Goal: Transaction & Acquisition: Book appointment/travel/reservation

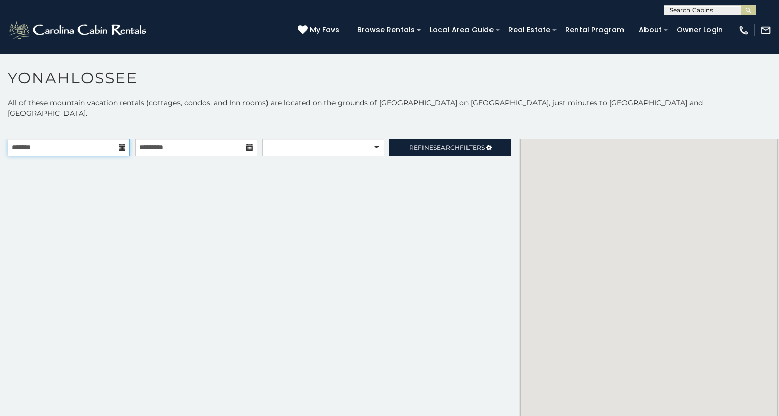
click at [112, 139] on input "text" at bounding box center [69, 147] width 122 height 17
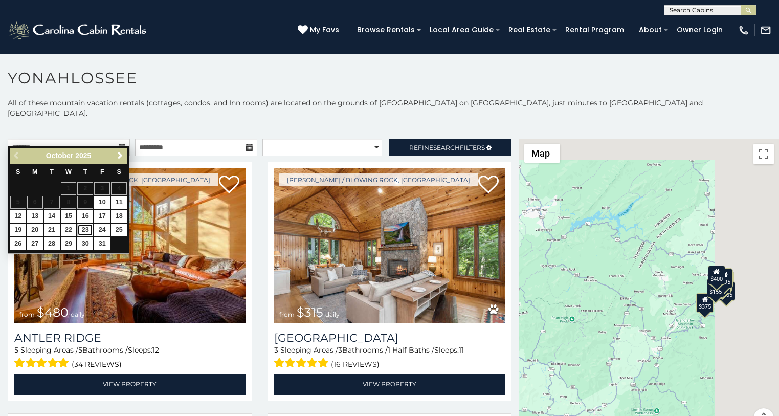
click at [84, 229] on link "23" at bounding box center [85, 229] width 16 height 13
type input "**********"
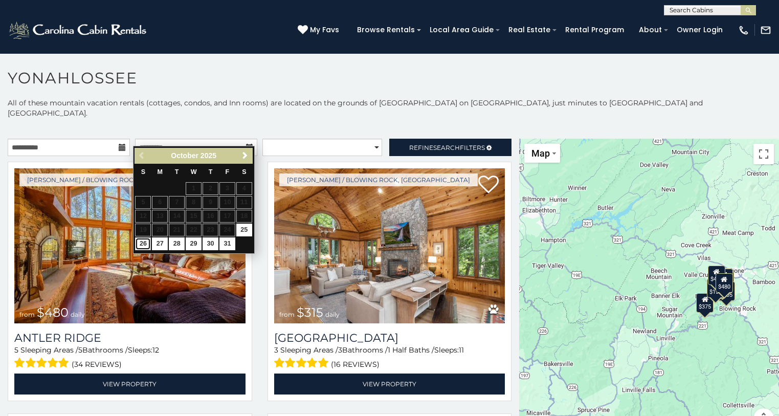
click at [141, 245] on link "26" at bounding box center [143, 243] width 16 height 13
type input "**********"
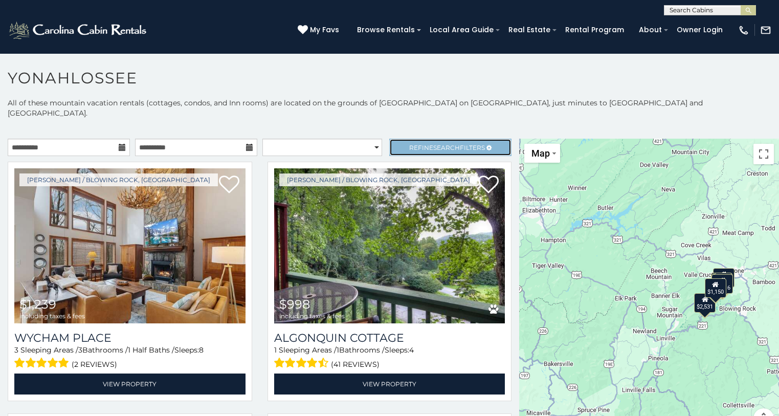
click at [410, 144] on span "Refine Search Filters" at bounding box center [447, 148] width 76 height 8
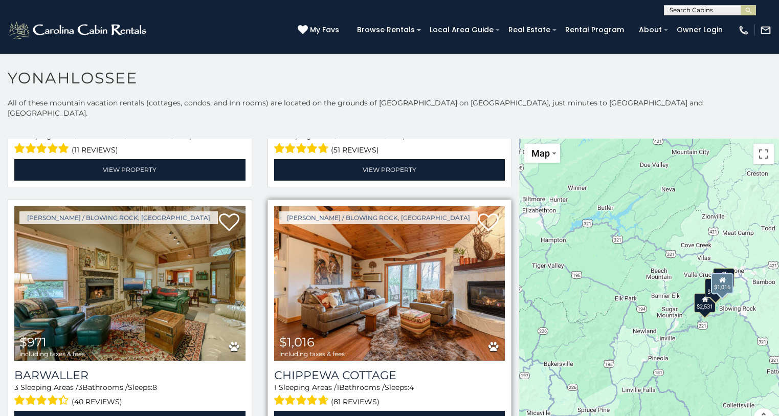
scroll to position [767, 0]
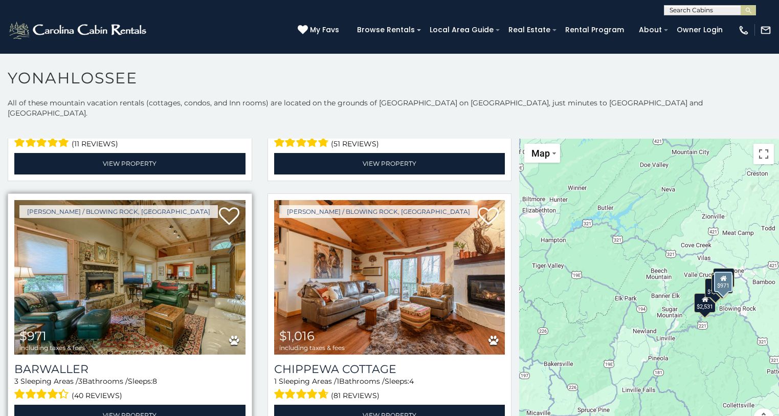
click at [150, 240] on img at bounding box center [129, 277] width 231 height 155
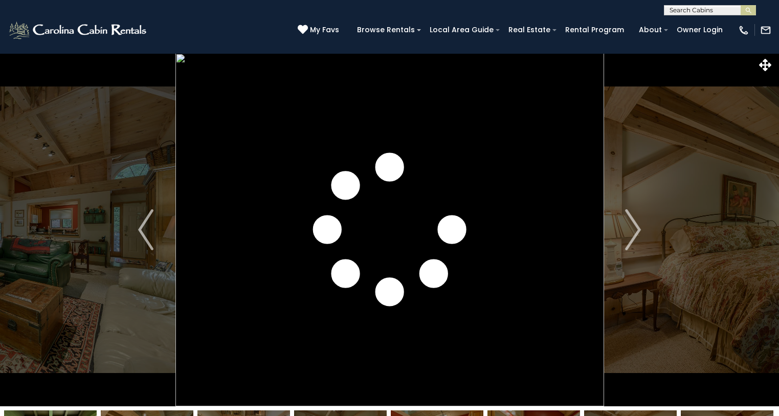
click at [637, 228] on img "Next" at bounding box center [632, 229] width 15 height 41
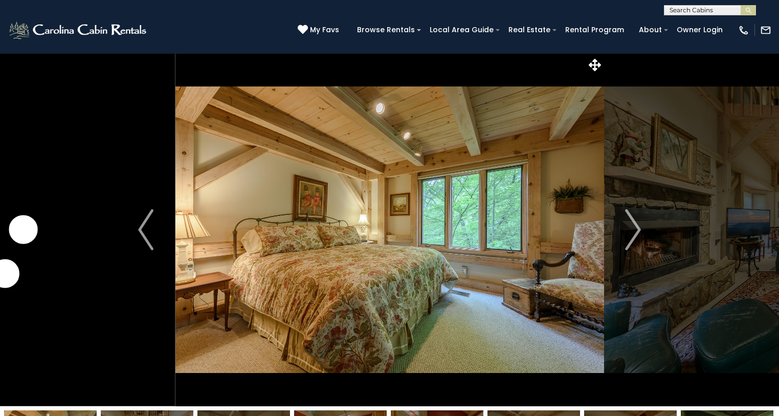
click at [637, 228] on img "Next" at bounding box center [632, 229] width 15 height 41
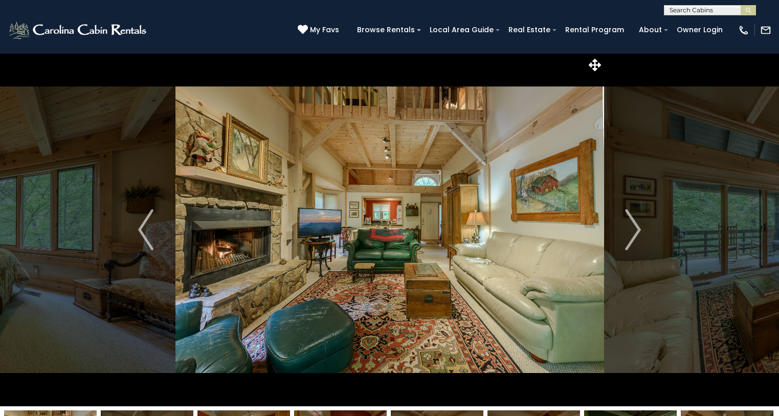
click at [637, 228] on img "Next" at bounding box center [632, 229] width 15 height 41
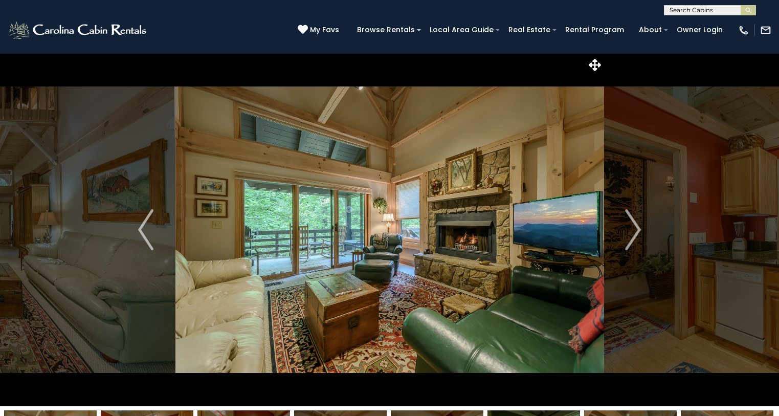
click at [637, 228] on img "Next" at bounding box center [632, 229] width 15 height 41
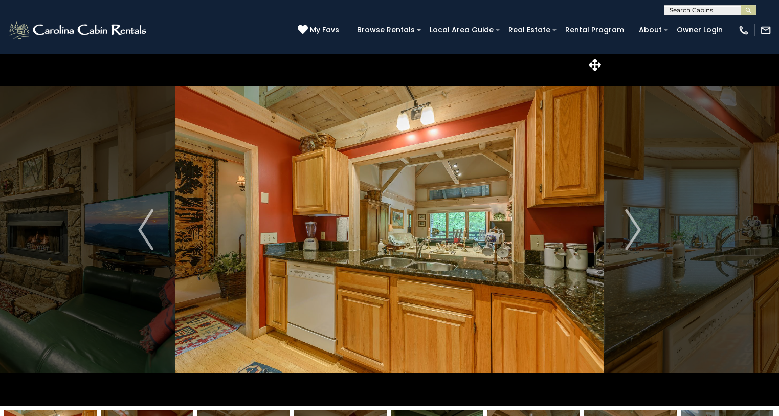
click at [637, 228] on img "Next" at bounding box center [632, 229] width 15 height 41
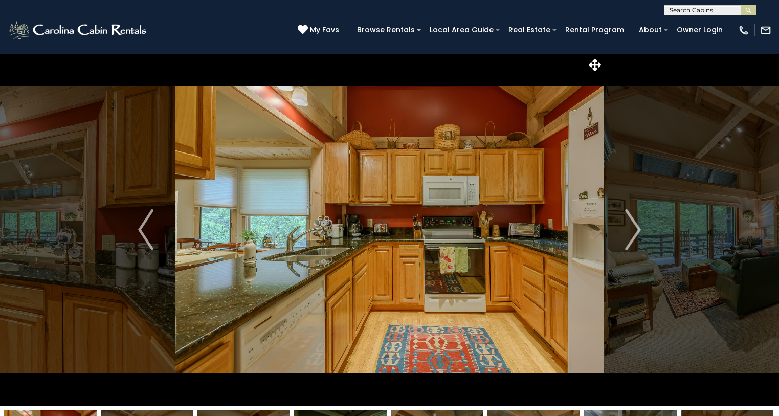
click at [637, 228] on img "Next" at bounding box center [632, 229] width 15 height 41
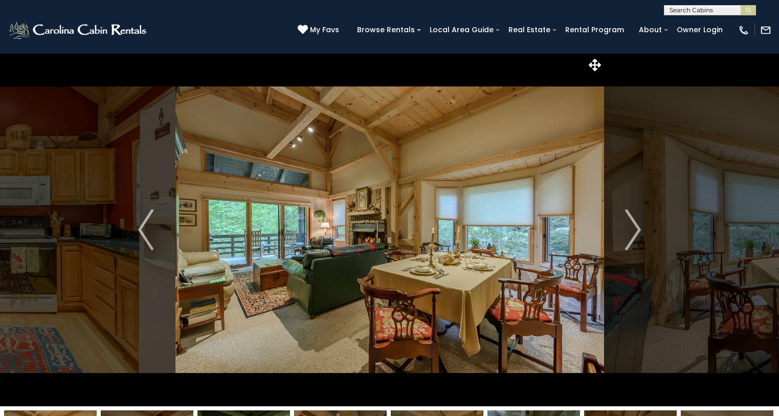
click at [637, 228] on img "Next" at bounding box center [632, 229] width 15 height 41
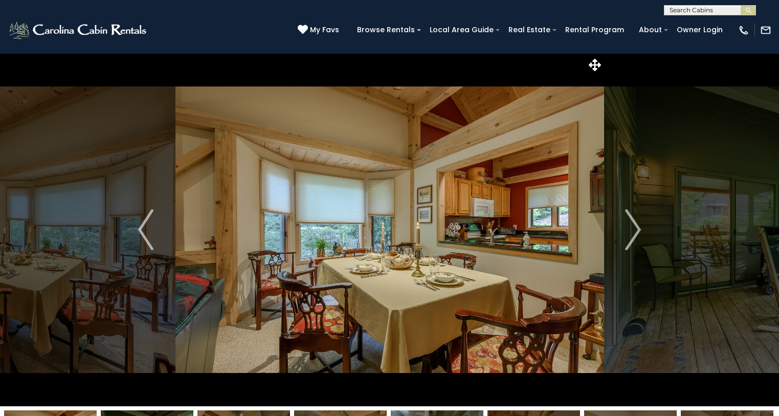
click at [637, 228] on img "Next" at bounding box center [632, 229] width 15 height 41
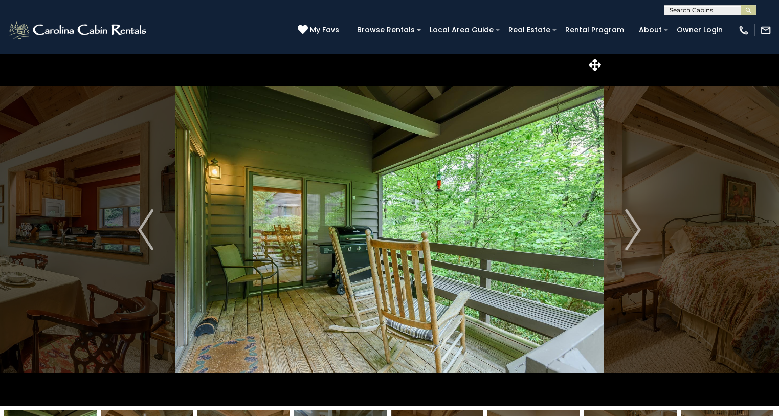
click at [637, 228] on img "Next" at bounding box center [632, 229] width 15 height 41
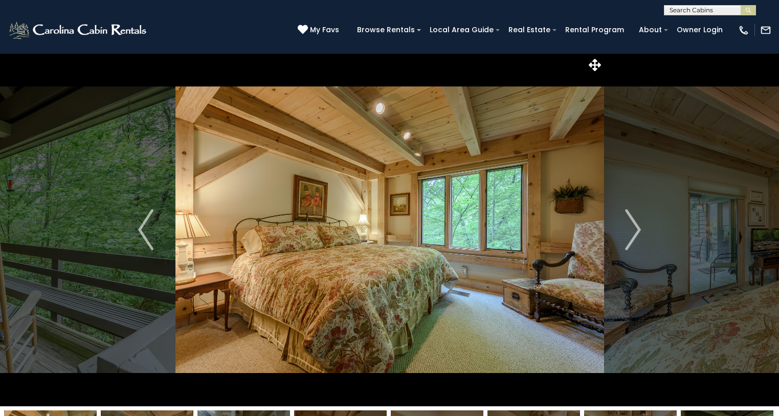
click at [637, 228] on img "Next" at bounding box center [632, 229] width 15 height 41
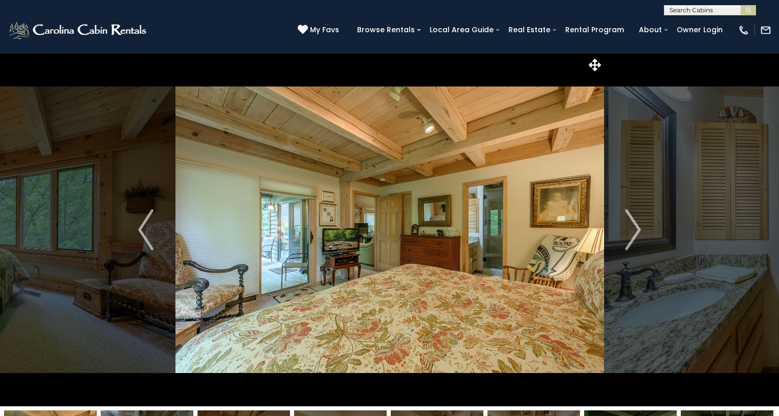
click at [637, 228] on img "Next" at bounding box center [632, 229] width 15 height 41
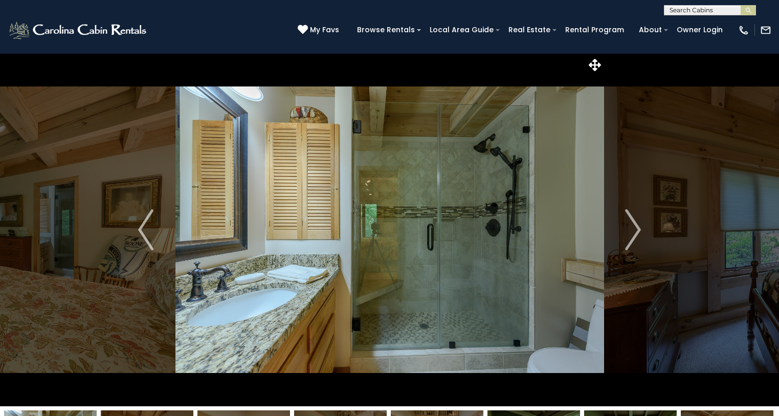
click at [637, 228] on img "Next" at bounding box center [632, 229] width 15 height 41
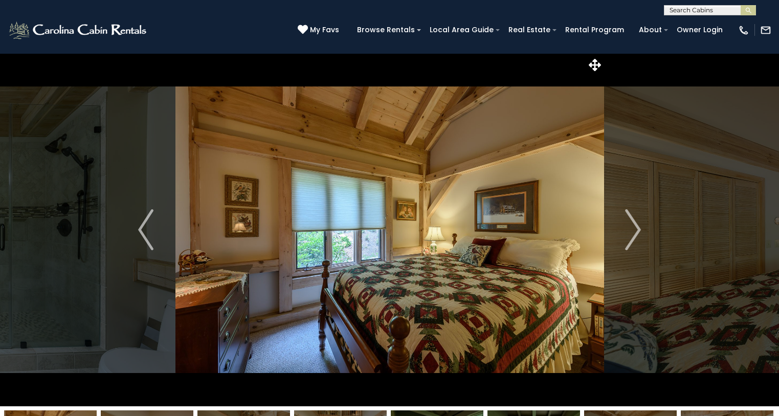
click at [637, 228] on img "Next" at bounding box center [632, 229] width 15 height 41
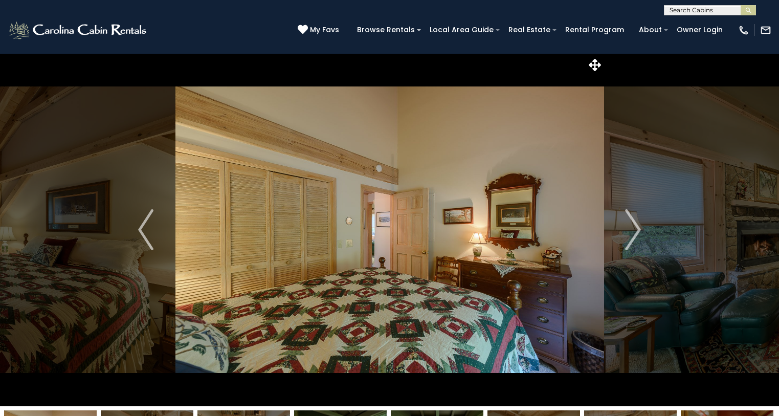
click at [637, 228] on img "Next" at bounding box center [632, 229] width 15 height 41
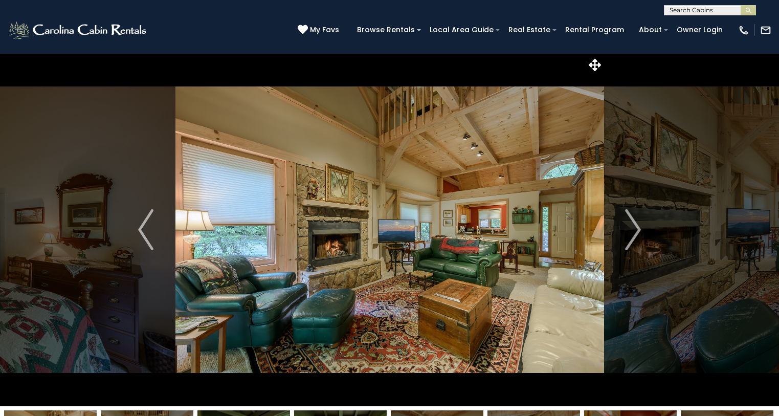
click at [637, 228] on img "Next" at bounding box center [632, 229] width 15 height 41
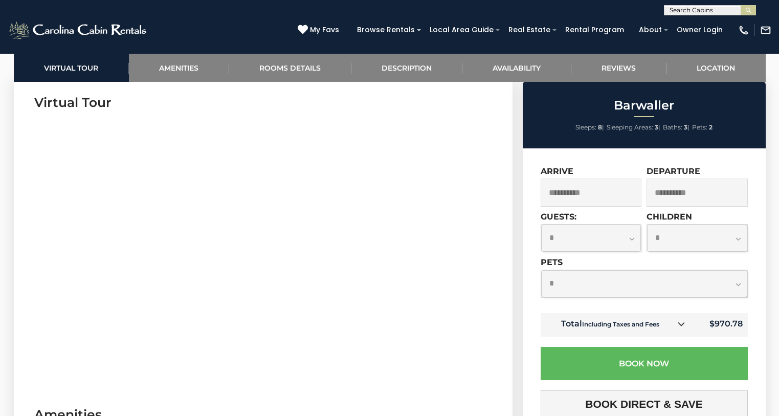
scroll to position [562, 0]
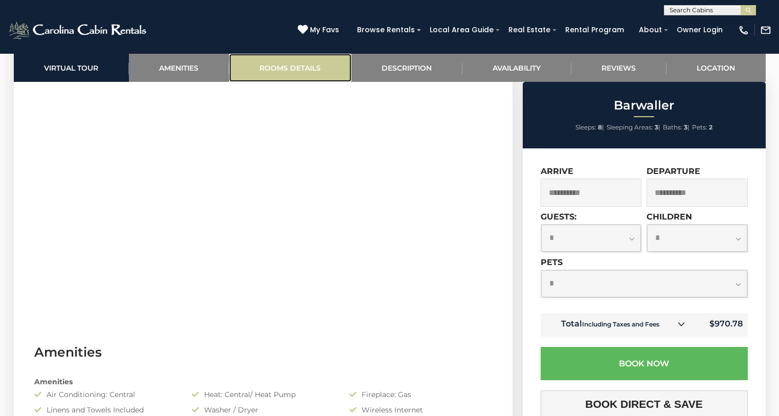
click at [311, 72] on link "Rooms Details" at bounding box center [290, 68] width 122 height 28
click at [304, 67] on link "Rooms Details" at bounding box center [290, 68] width 122 height 28
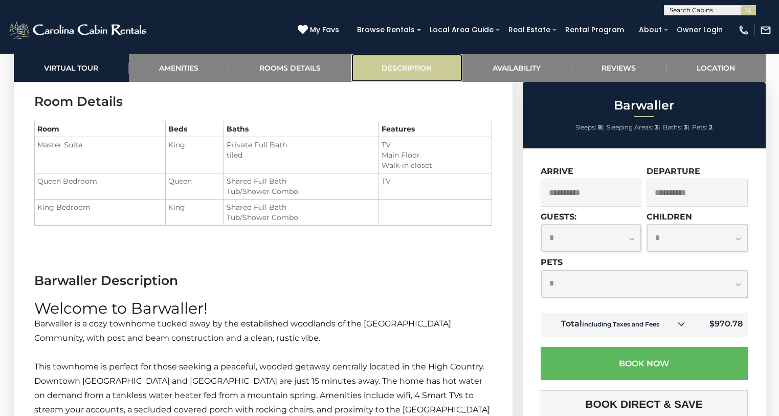
click at [379, 61] on link "Description" at bounding box center [406, 68] width 111 height 28
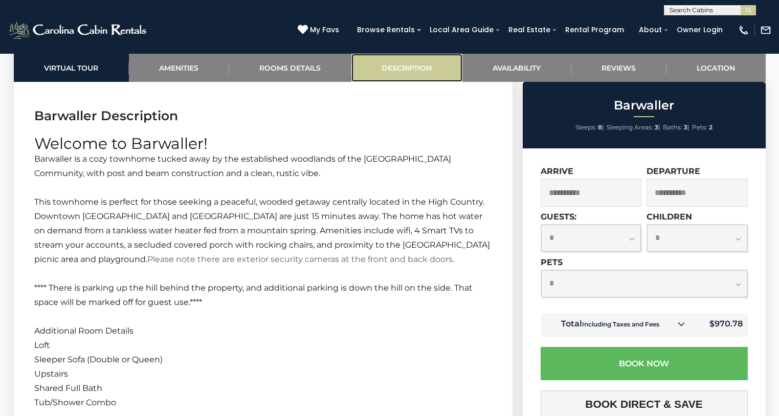
scroll to position [1365, 0]
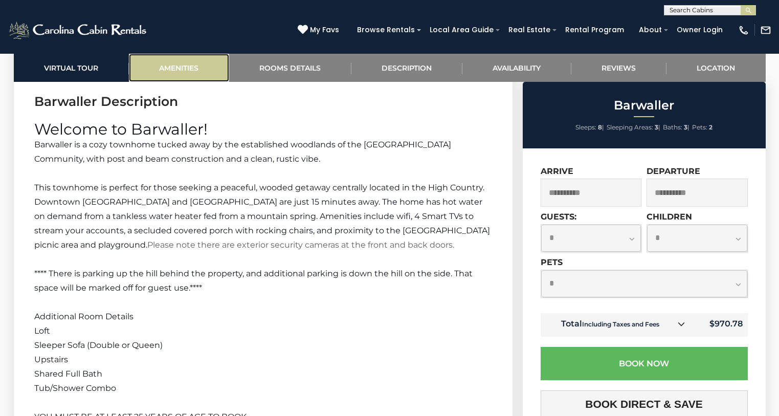
click at [194, 69] on link "Amenities" at bounding box center [179, 68] width 100 height 28
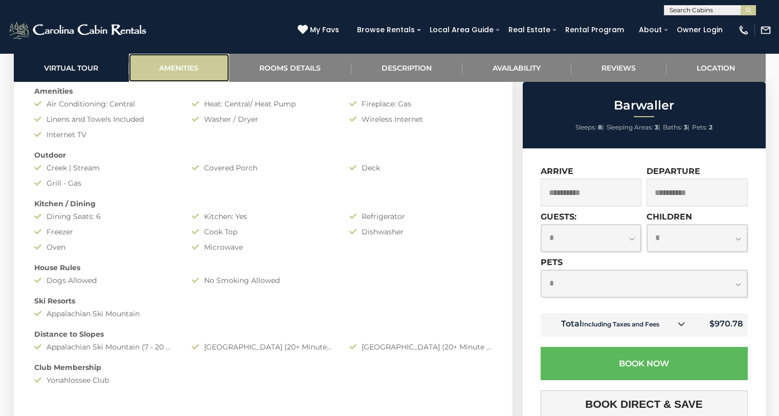
scroll to position [813, 0]
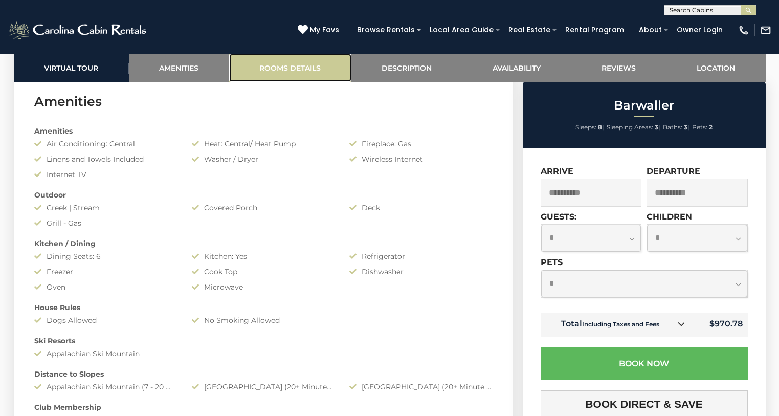
click at [268, 54] on link "Rooms Details" at bounding box center [290, 68] width 122 height 28
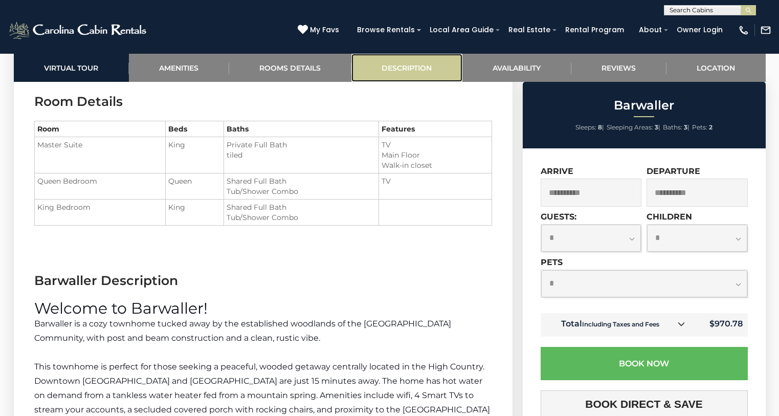
click at [398, 63] on link "Description" at bounding box center [406, 68] width 111 height 28
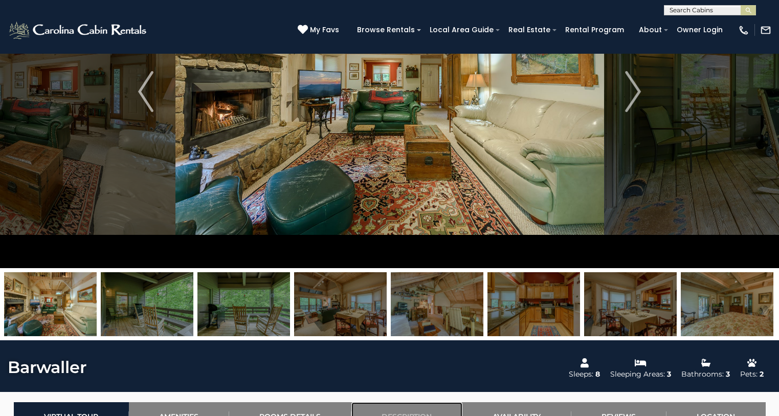
scroll to position [0, 0]
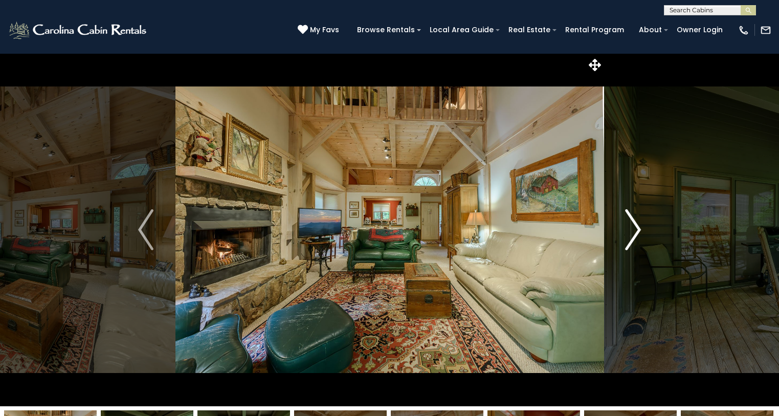
click at [638, 230] on img "Next" at bounding box center [632, 229] width 15 height 41
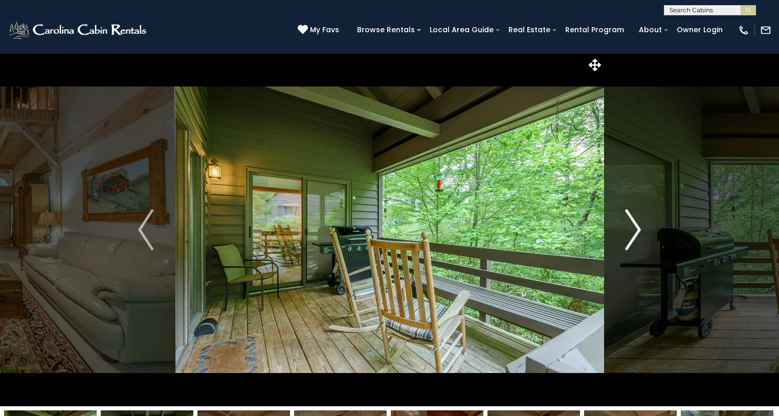
click at [638, 230] on img "Next" at bounding box center [632, 229] width 15 height 41
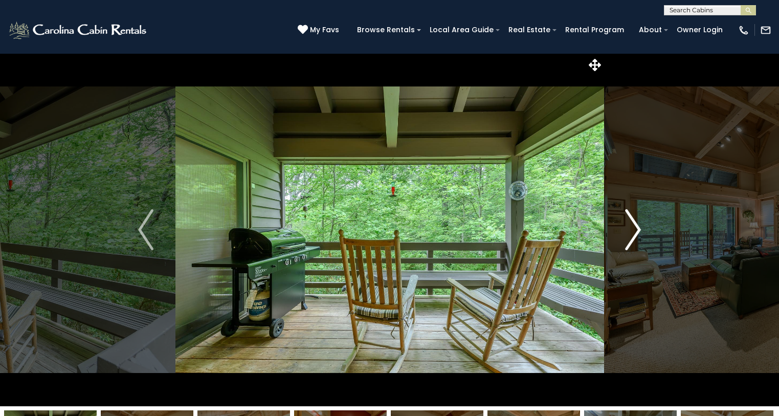
click at [638, 230] on img "Next" at bounding box center [632, 229] width 15 height 41
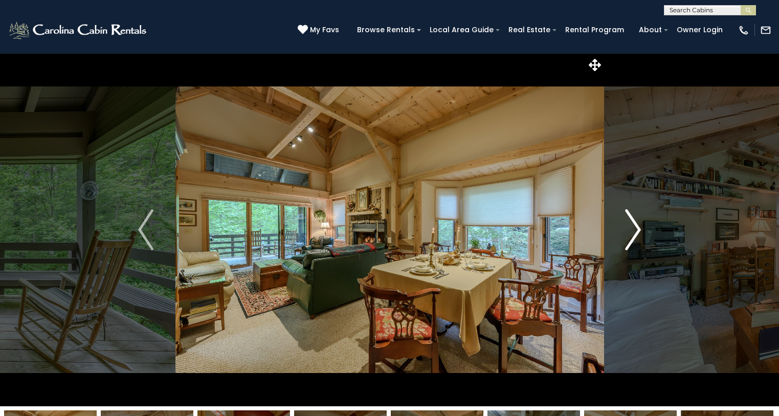
click at [638, 230] on img "Next" at bounding box center [632, 229] width 15 height 41
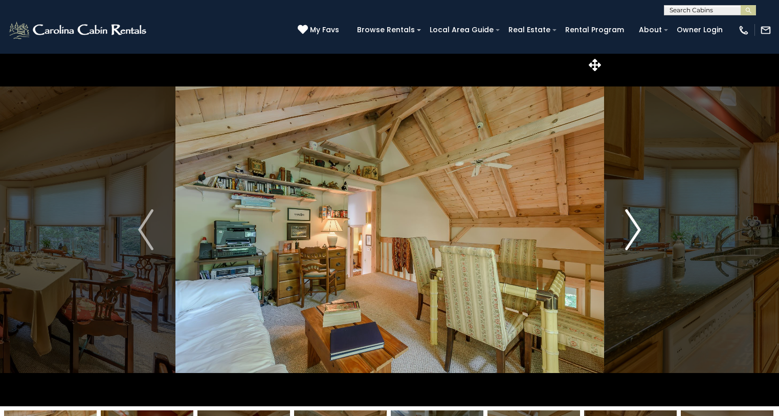
click at [634, 229] on img "Next" at bounding box center [632, 229] width 15 height 41
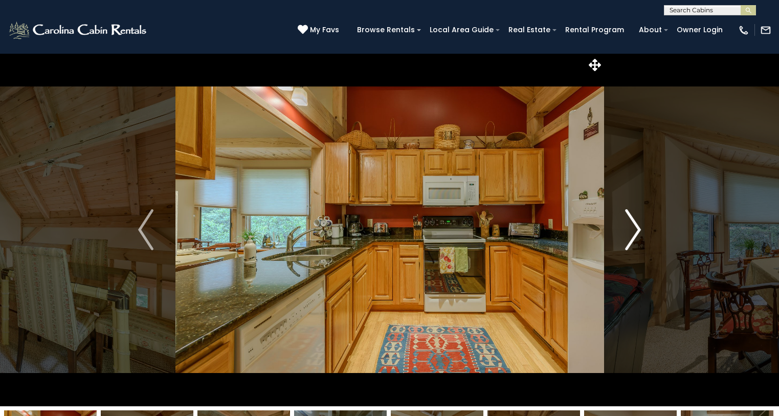
click at [634, 229] on img "Next" at bounding box center [632, 229] width 15 height 41
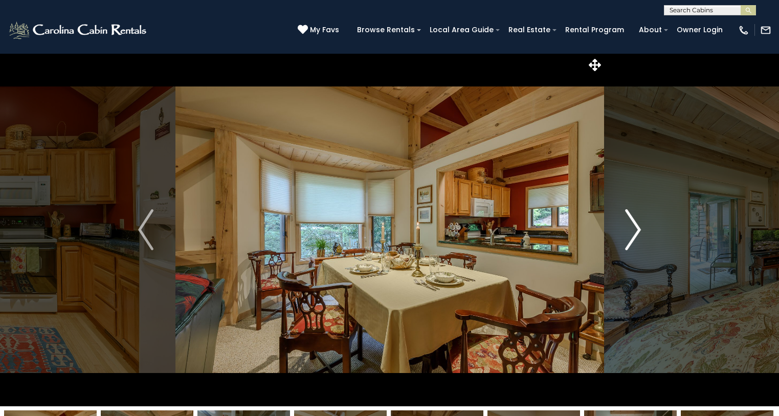
click at [634, 229] on img "Next" at bounding box center [632, 229] width 15 height 41
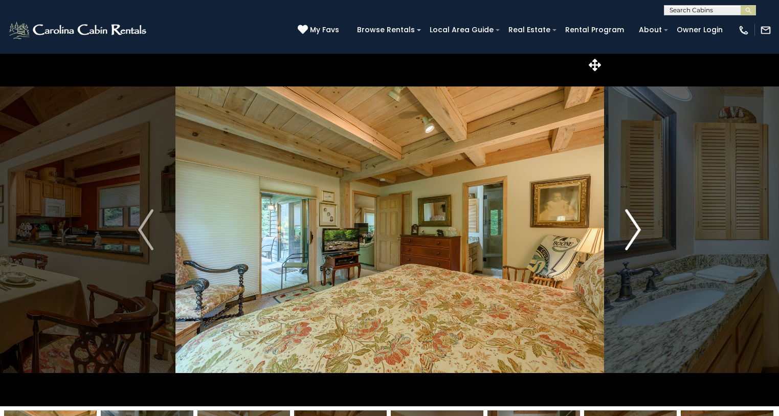
click at [634, 229] on img "Next" at bounding box center [632, 229] width 15 height 41
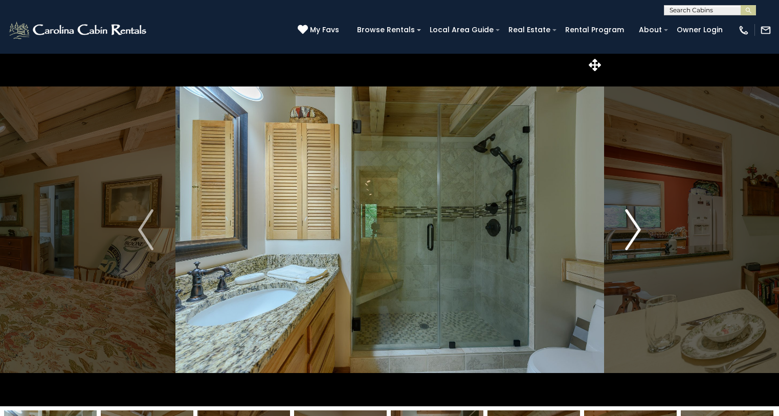
click at [634, 229] on img "Next" at bounding box center [632, 229] width 15 height 41
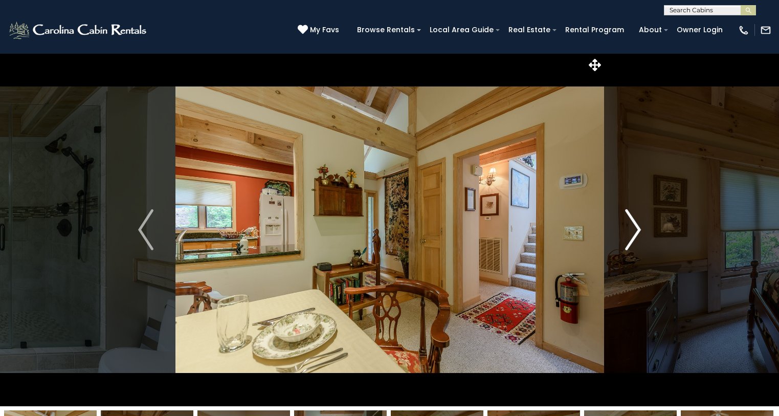
click at [634, 229] on img "Next" at bounding box center [632, 229] width 15 height 41
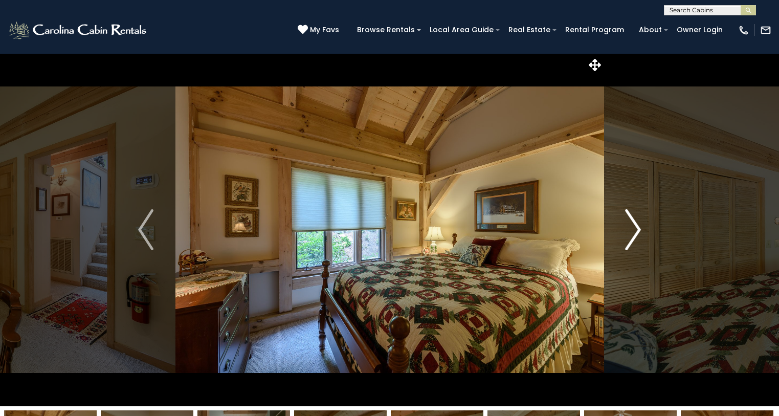
click at [634, 229] on img "Next" at bounding box center [632, 229] width 15 height 41
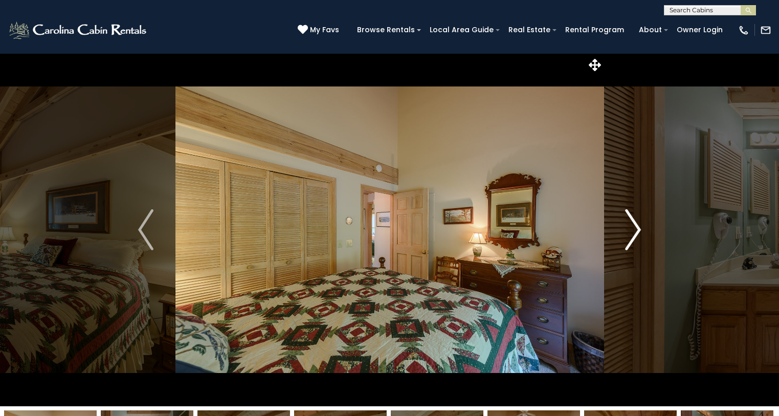
click at [634, 229] on img "Next" at bounding box center [632, 229] width 15 height 41
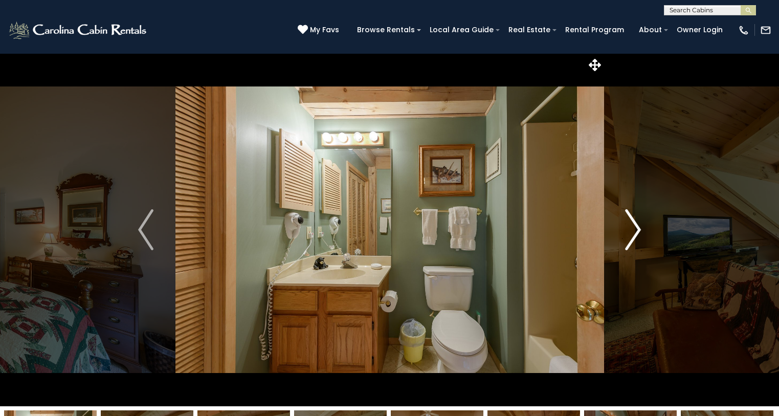
click at [634, 229] on img "Next" at bounding box center [632, 229] width 15 height 41
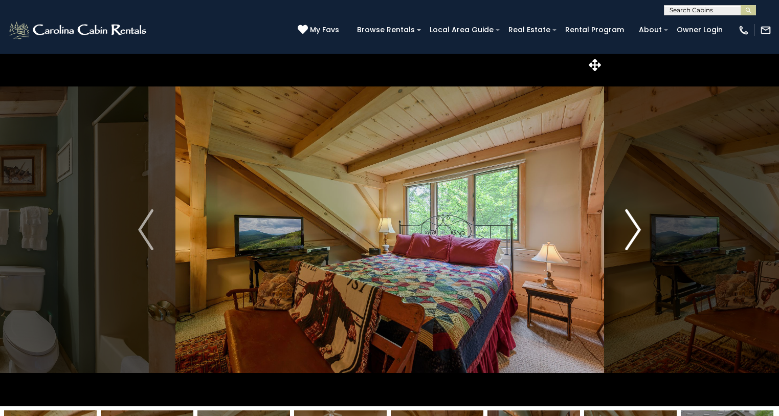
click at [634, 229] on img "Next" at bounding box center [632, 229] width 15 height 41
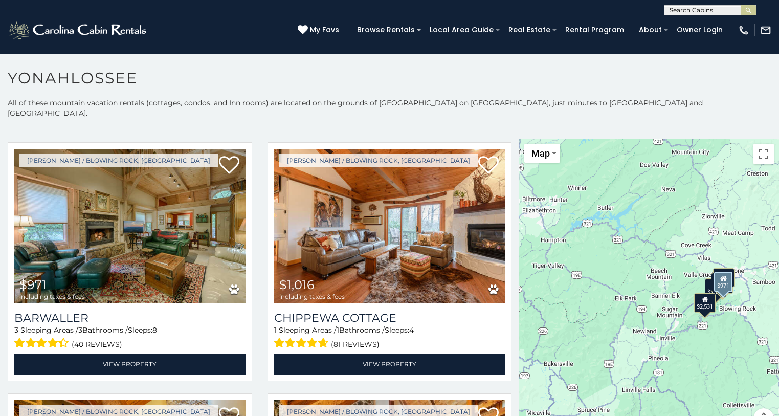
scroll to position [715, 0]
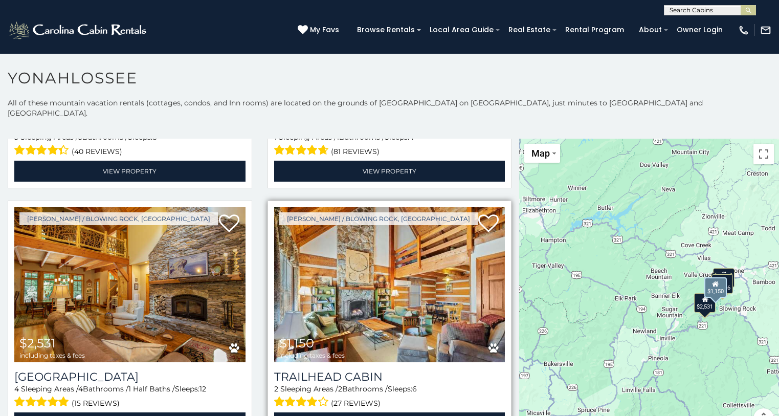
click at [379, 279] on img at bounding box center [389, 284] width 231 height 155
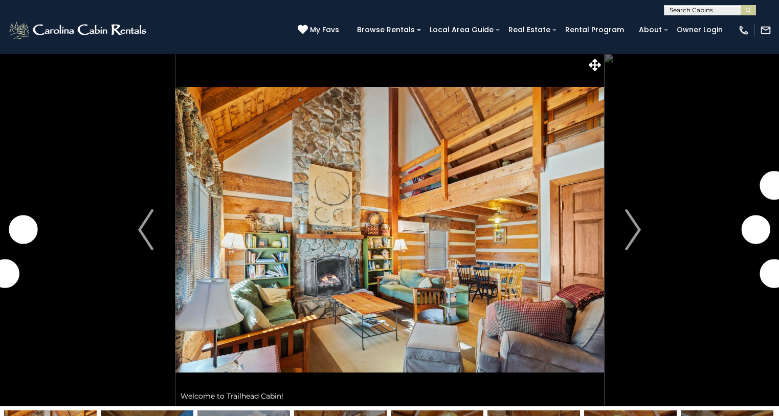
click at [638, 225] on img "Next" at bounding box center [632, 229] width 15 height 41
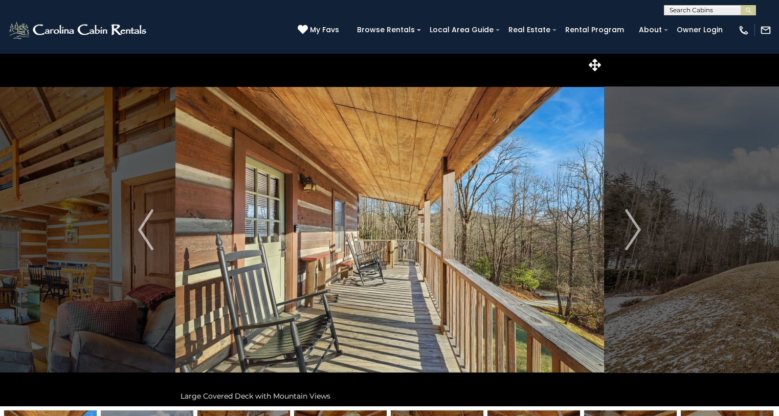
click at [638, 225] on img "Next" at bounding box center [632, 229] width 15 height 41
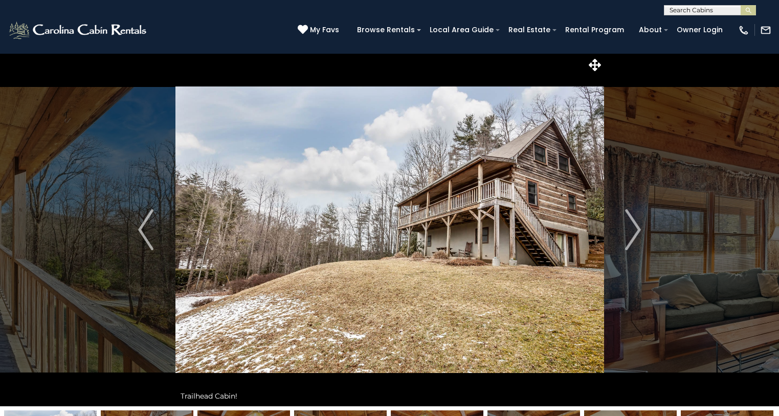
click at [638, 225] on img "Next" at bounding box center [632, 229] width 15 height 41
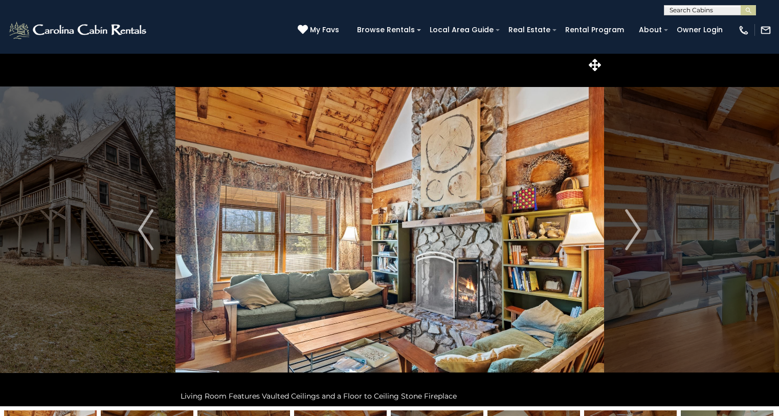
click at [638, 225] on img "Next" at bounding box center [632, 229] width 15 height 41
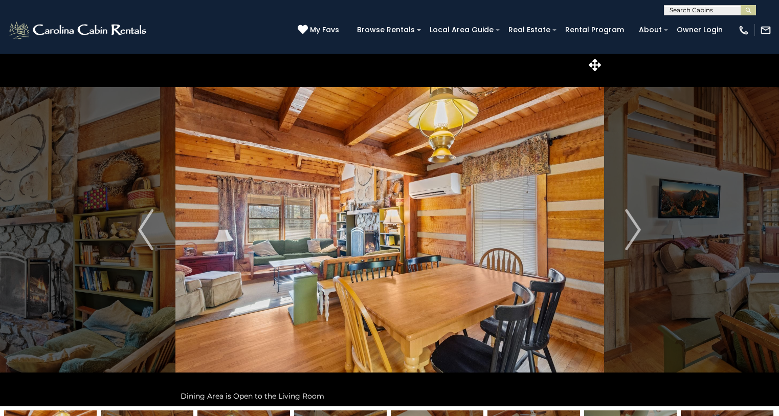
click at [638, 225] on img "Next" at bounding box center [632, 229] width 15 height 41
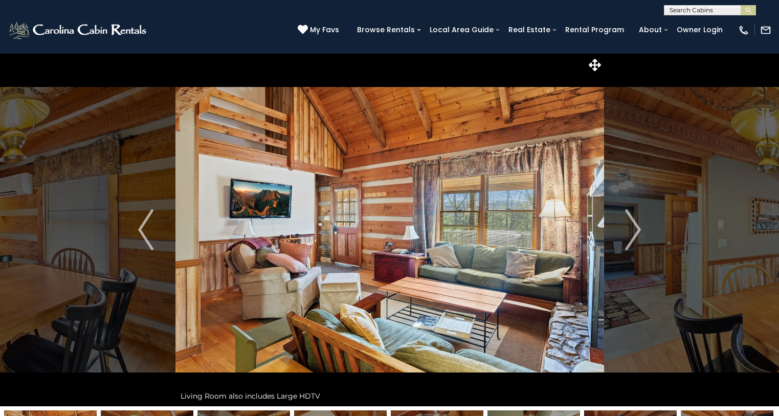
click at [638, 225] on img "Next" at bounding box center [632, 229] width 15 height 41
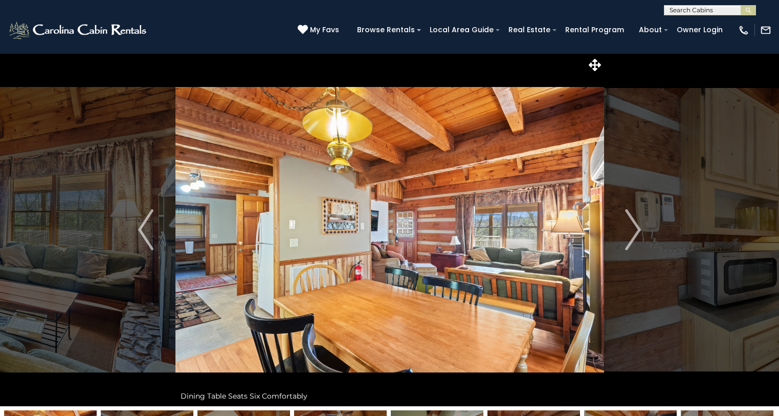
click at [638, 225] on img "Next" at bounding box center [632, 229] width 15 height 41
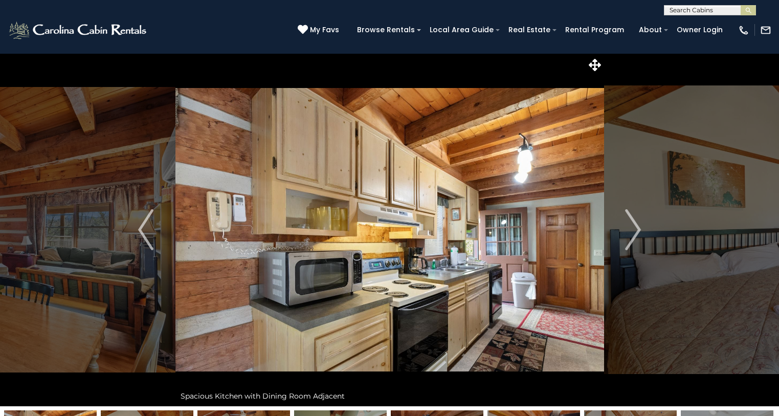
click at [638, 225] on img "Next" at bounding box center [632, 229] width 15 height 41
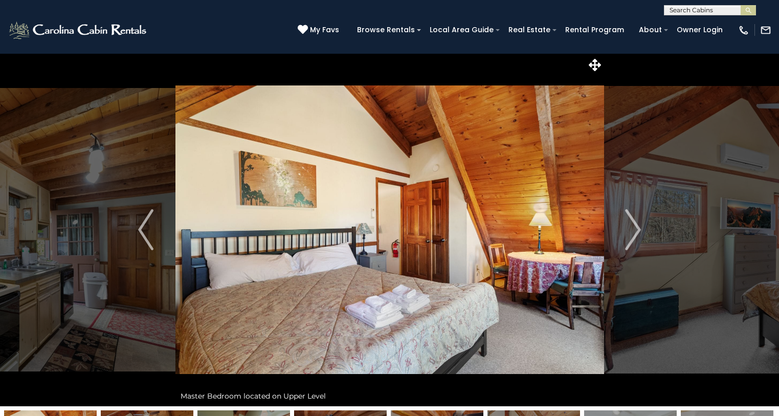
click at [638, 225] on img "Next" at bounding box center [632, 229] width 15 height 41
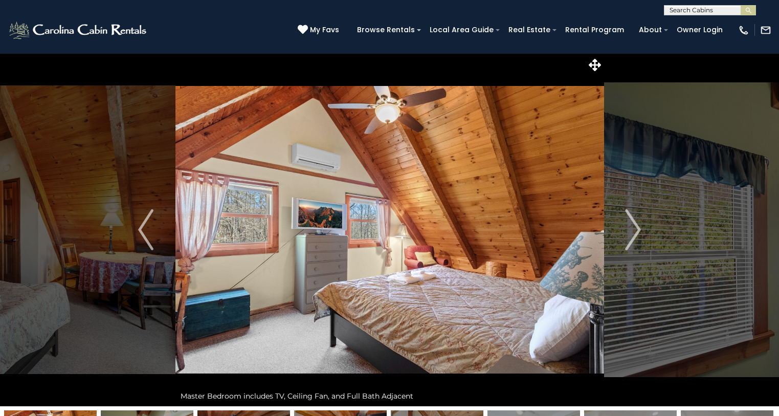
click at [638, 225] on img "Next" at bounding box center [632, 229] width 15 height 41
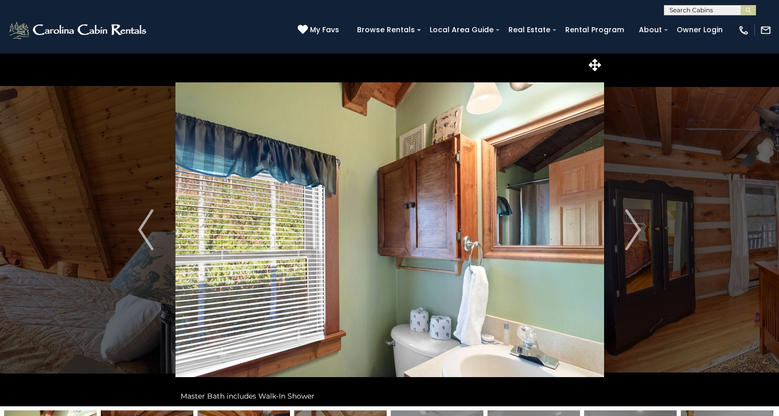
click at [638, 225] on img "Next" at bounding box center [632, 229] width 15 height 41
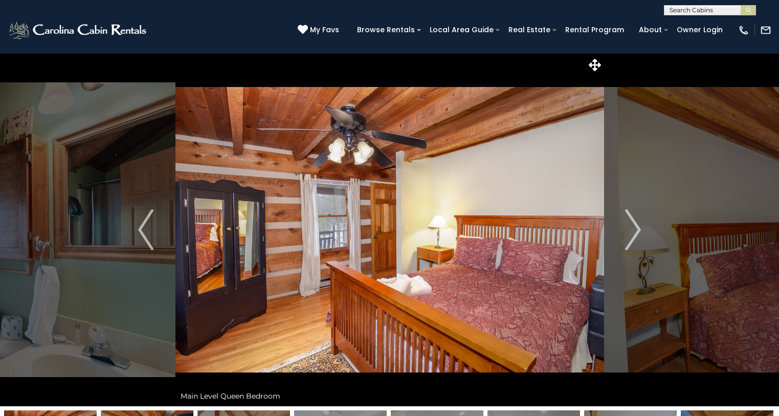
click at [638, 225] on img "Next" at bounding box center [632, 229] width 15 height 41
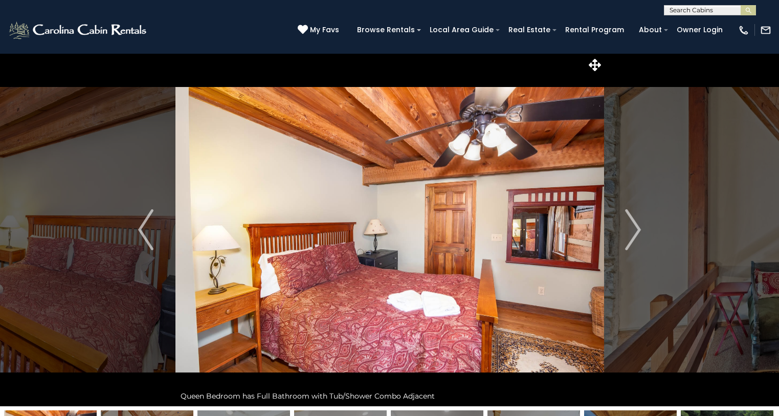
click at [638, 225] on img "Next" at bounding box center [632, 229] width 15 height 41
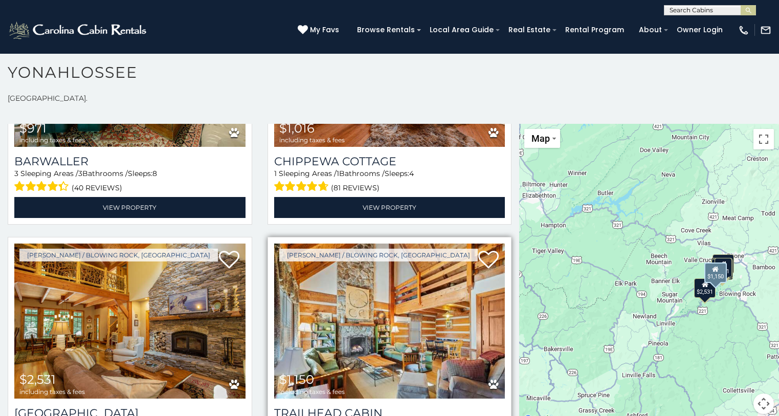
scroll to position [715, 0]
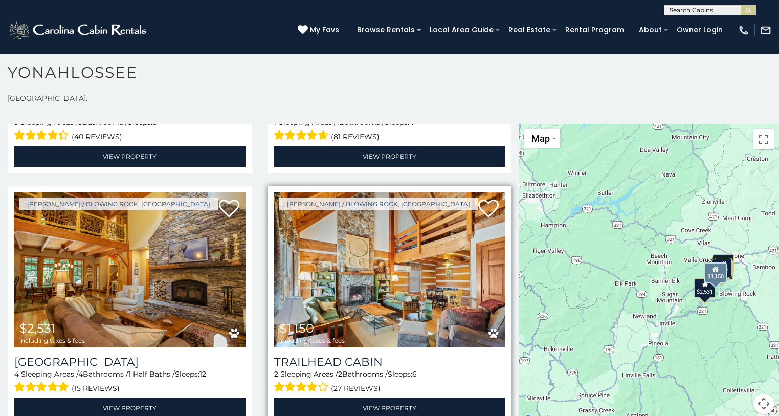
click at [411, 266] on img at bounding box center [389, 269] width 231 height 155
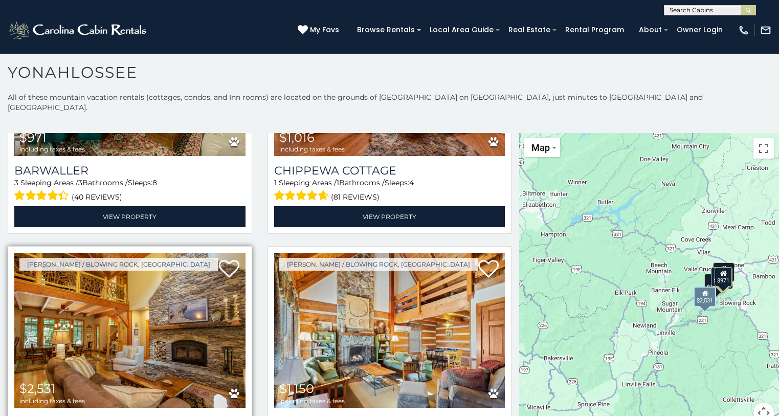
scroll to position [511, 0]
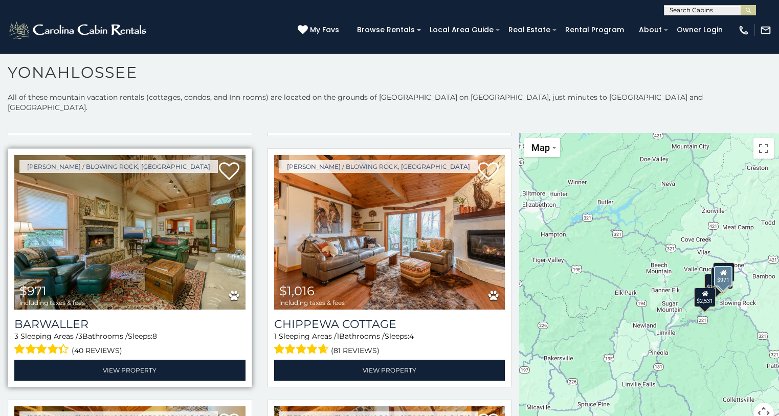
click at [64, 241] on img at bounding box center [129, 232] width 231 height 155
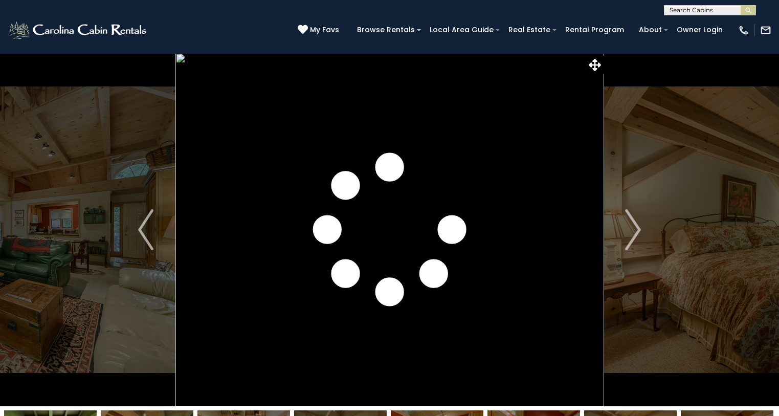
click at [637, 229] on img "Next" at bounding box center [632, 229] width 15 height 41
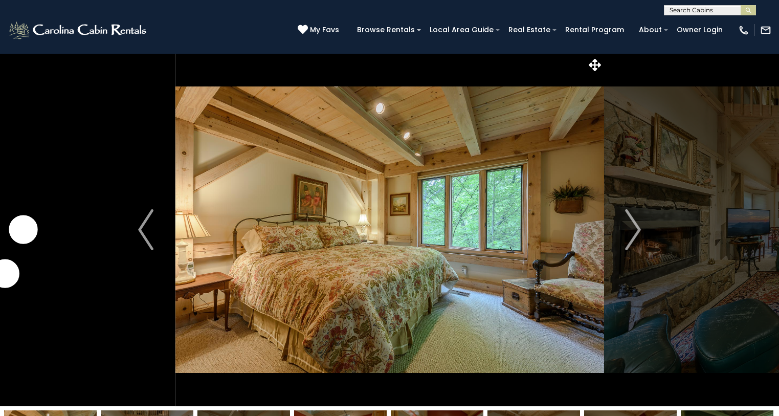
click at [637, 229] on img "Next" at bounding box center [632, 229] width 15 height 41
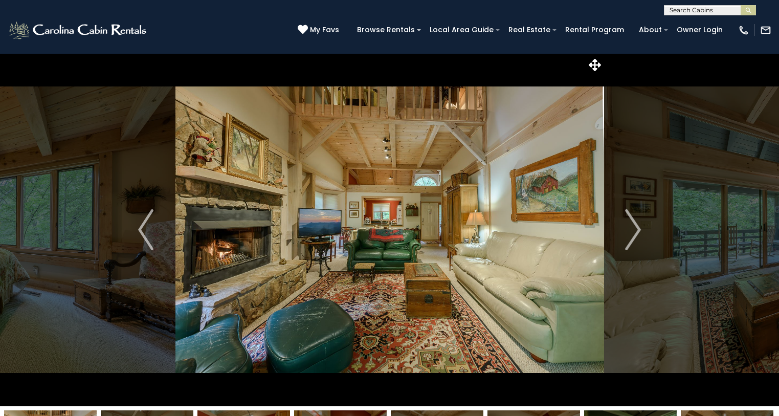
click at [637, 229] on img "Next" at bounding box center [632, 229] width 15 height 41
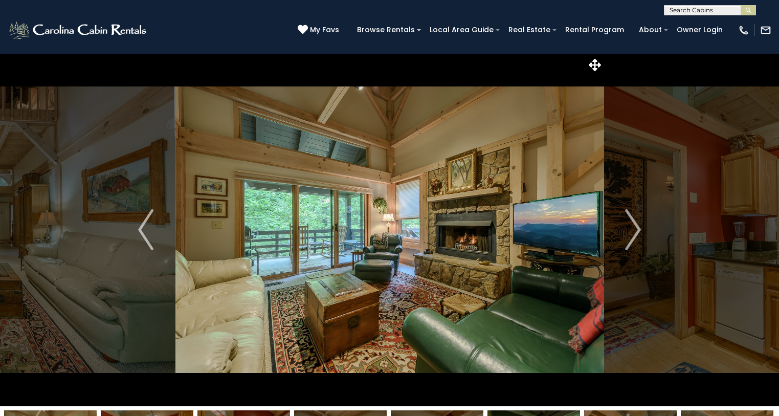
click at [637, 229] on img "Next" at bounding box center [632, 229] width 15 height 41
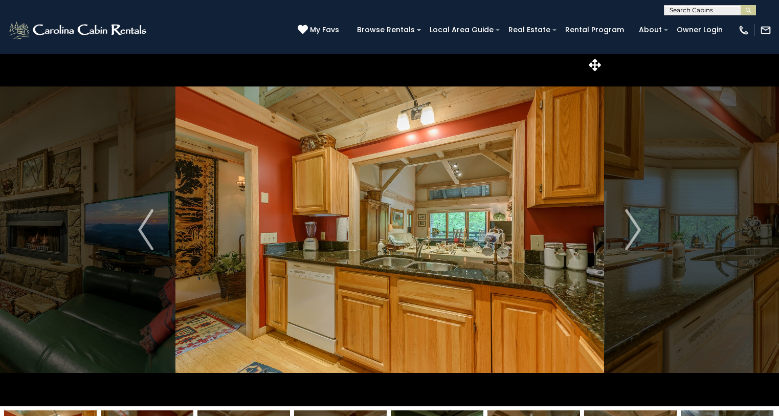
click at [637, 229] on img "Next" at bounding box center [632, 229] width 15 height 41
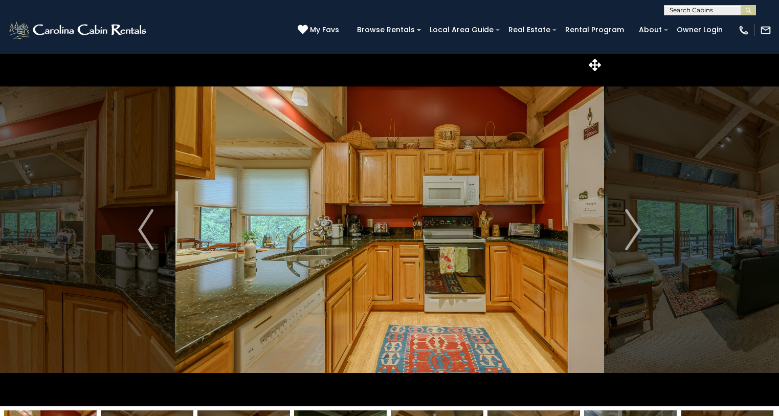
click at [637, 229] on img "Next" at bounding box center [632, 229] width 15 height 41
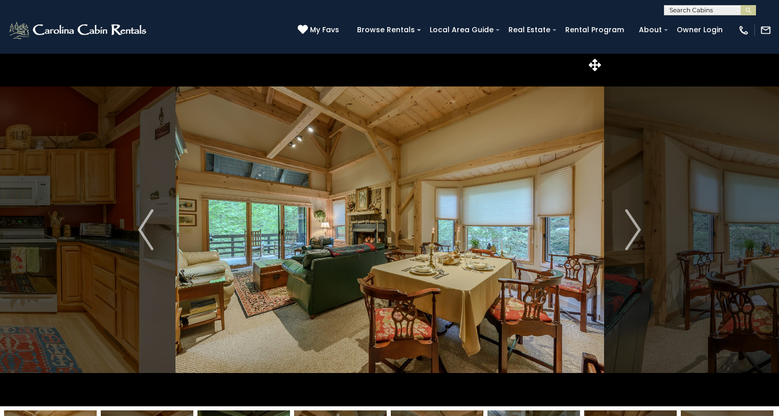
click at [637, 229] on img "Next" at bounding box center [632, 229] width 15 height 41
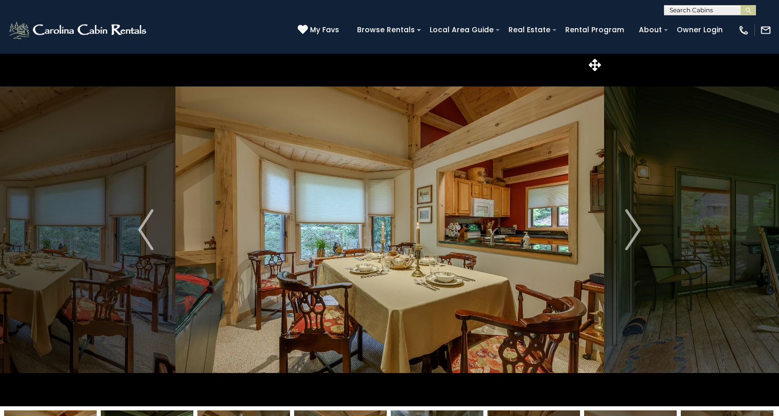
click at [637, 229] on img "Next" at bounding box center [632, 229] width 15 height 41
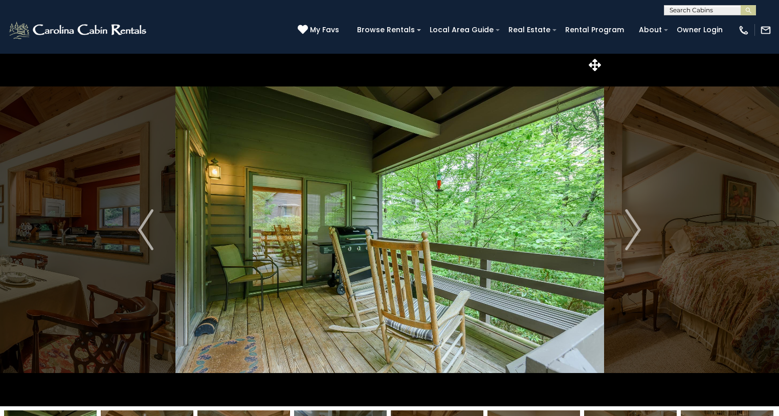
click at [637, 229] on img "Next" at bounding box center [632, 229] width 15 height 41
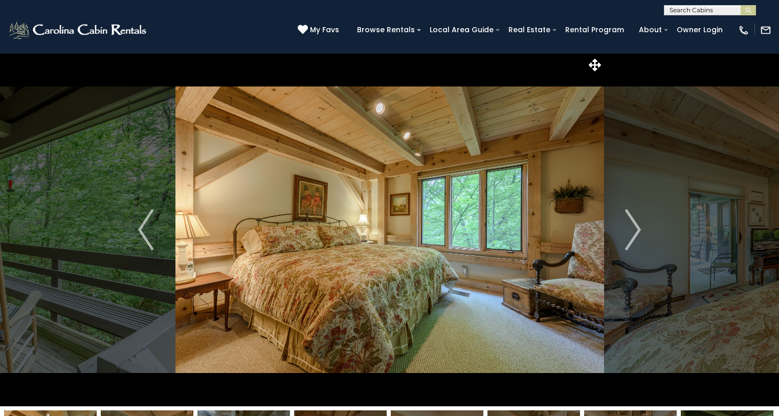
click at [637, 229] on img "Next" at bounding box center [632, 229] width 15 height 41
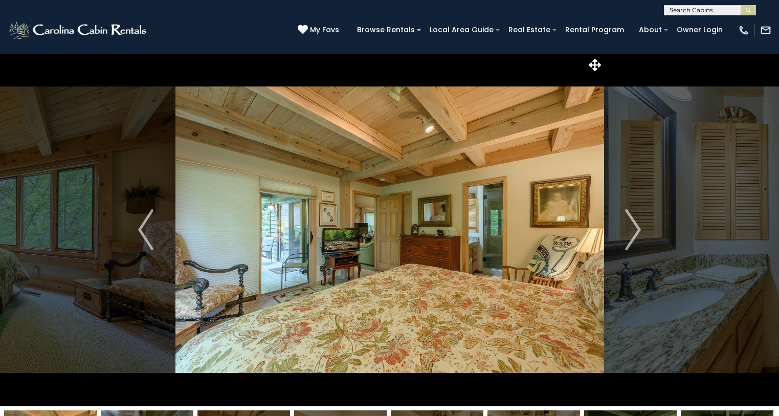
click at [637, 229] on img "Next" at bounding box center [632, 229] width 15 height 41
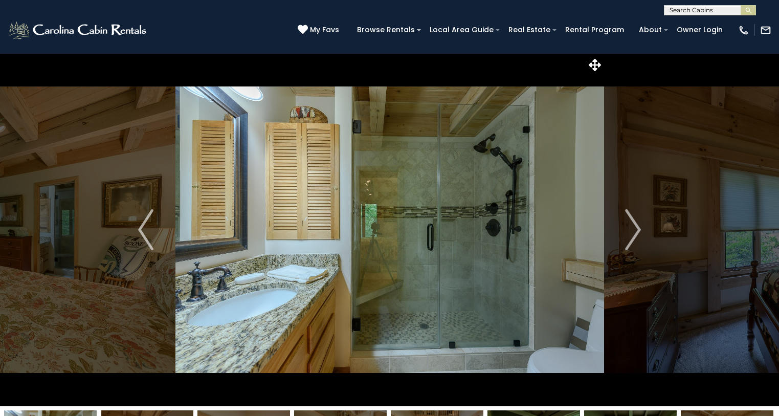
click at [637, 229] on img "Next" at bounding box center [632, 229] width 15 height 41
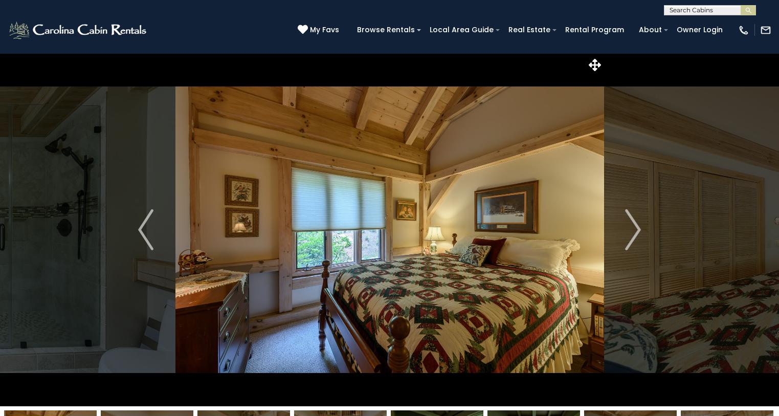
click at [637, 229] on img "Next" at bounding box center [632, 229] width 15 height 41
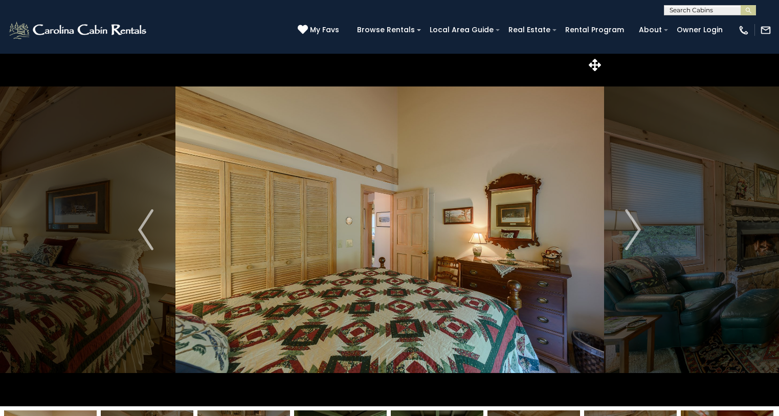
click at [637, 229] on img "Next" at bounding box center [632, 229] width 15 height 41
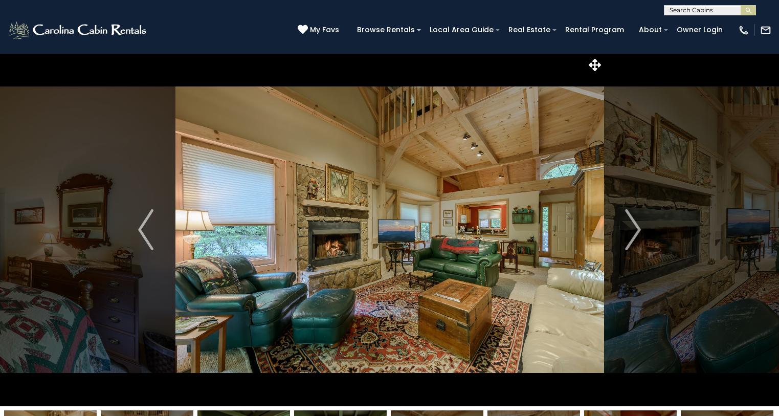
click at [637, 229] on img "Next" at bounding box center [632, 229] width 15 height 41
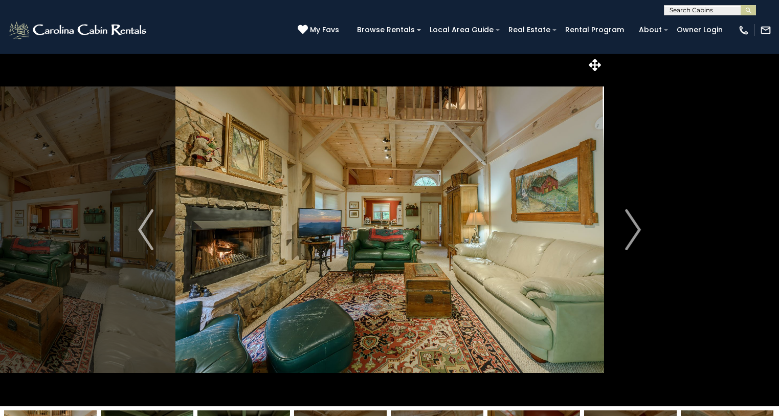
click at [637, 229] on img "Next" at bounding box center [632, 229] width 15 height 41
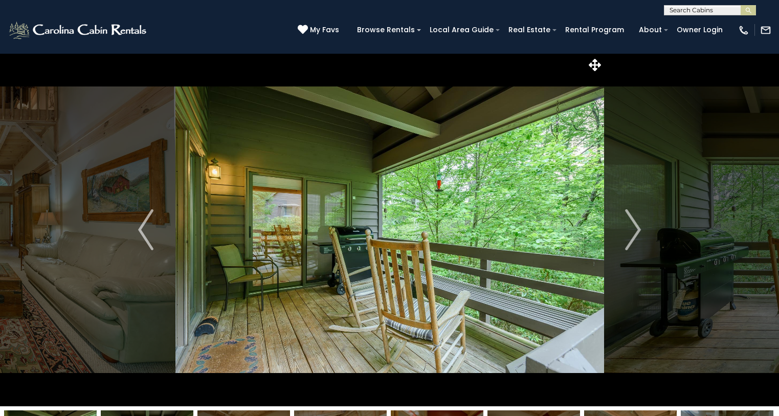
click at [637, 229] on img "Next" at bounding box center [632, 229] width 15 height 41
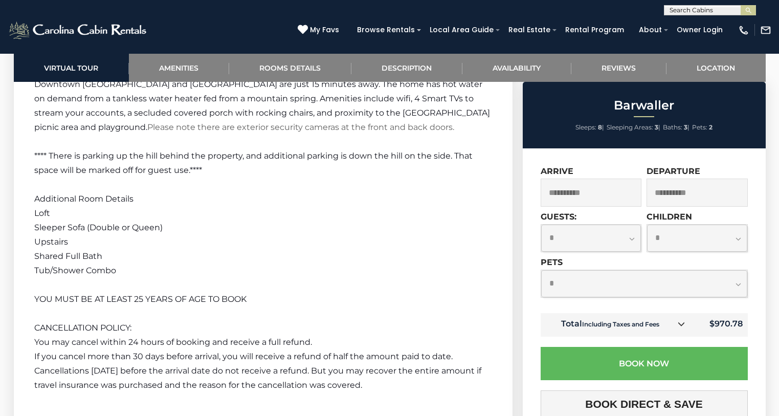
scroll to position [1738, 0]
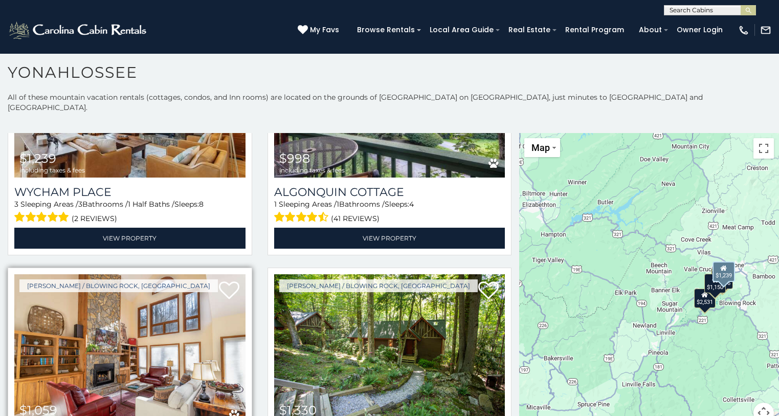
scroll to position [358, 0]
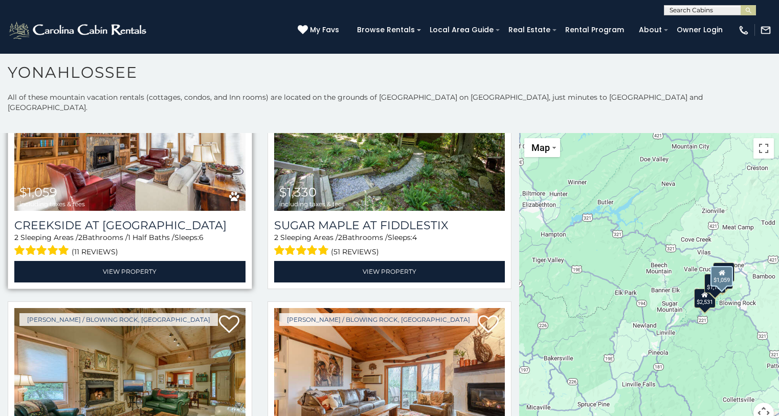
click at [142, 165] on img at bounding box center [129, 133] width 231 height 155
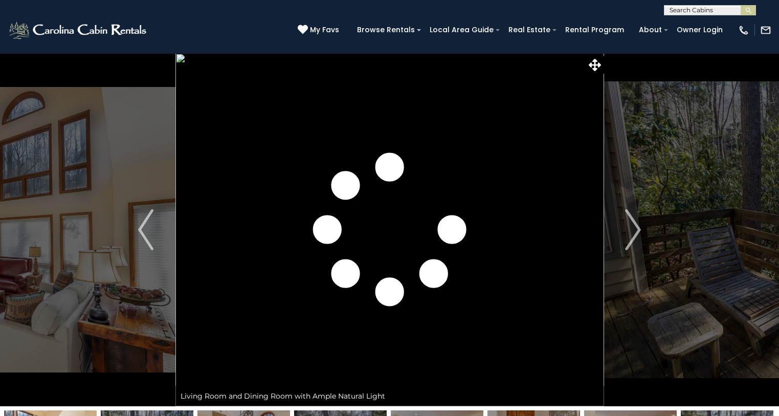
click at [639, 222] on img "Next" at bounding box center [632, 229] width 15 height 41
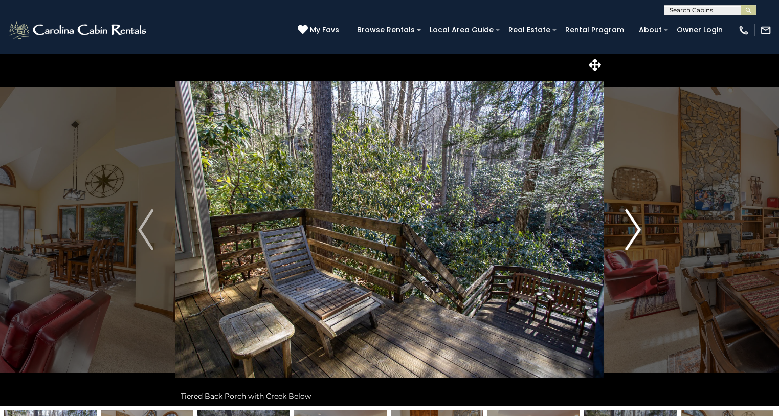
click at [638, 222] on img "Next" at bounding box center [632, 229] width 15 height 41
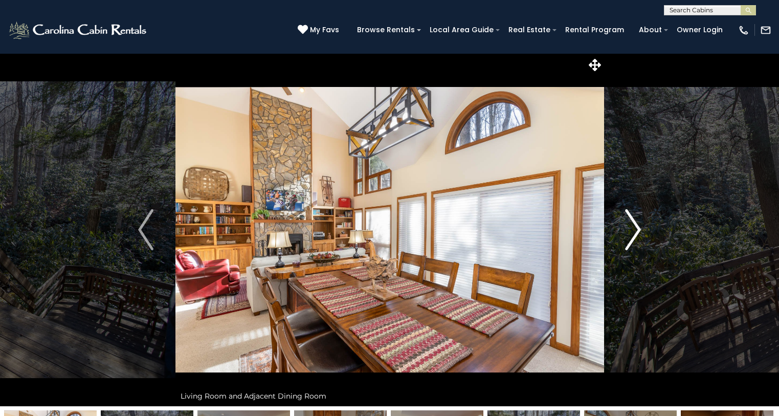
click at [638, 222] on img "Next" at bounding box center [632, 229] width 15 height 41
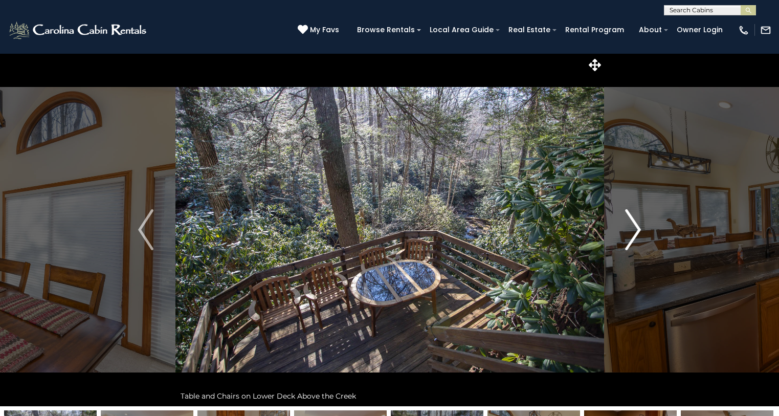
click at [638, 222] on img "Next" at bounding box center [632, 229] width 15 height 41
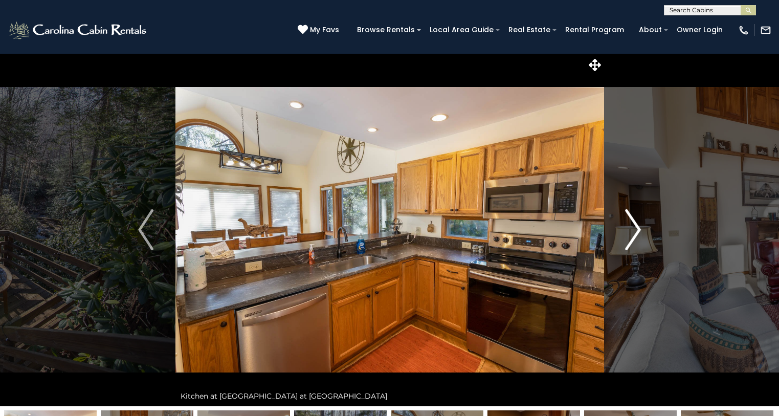
click at [638, 222] on img "Next" at bounding box center [632, 229] width 15 height 41
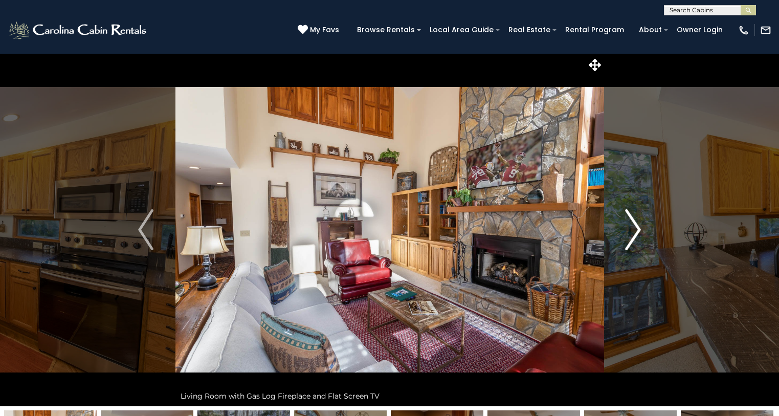
click at [638, 222] on img "Next" at bounding box center [632, 229] width 15 height 41
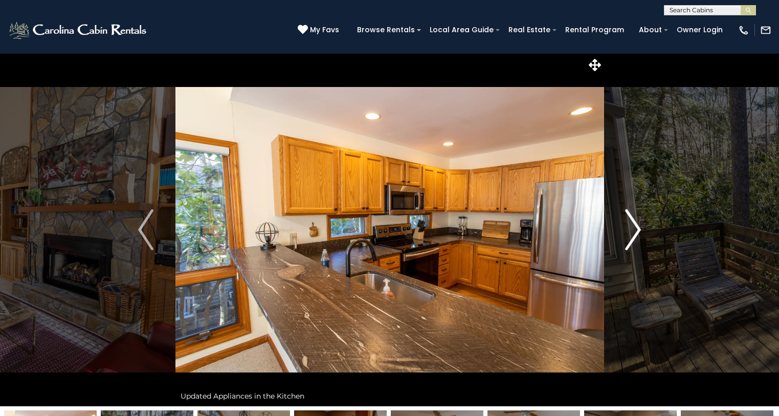
click at [638, 222] on img "Next" at bounding box center [632, 229] width 15 height 41
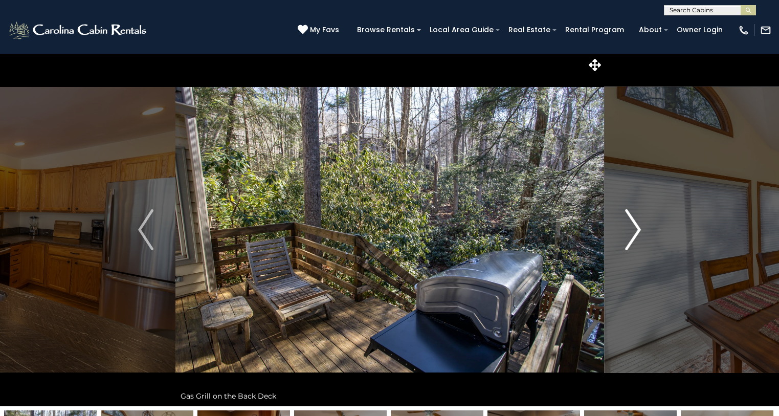
click at [638, 222] on img "Next" at bounding box center [632, 229] width 15 height 41
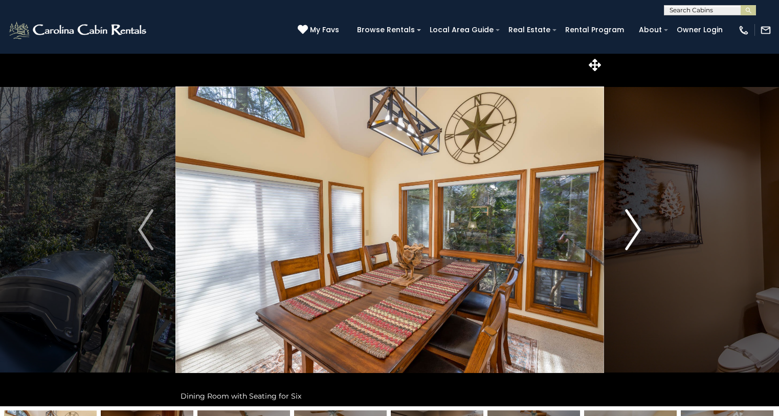
click at [638, 222] on img "Next" at bounding box center [632, 229] width 15 height 41
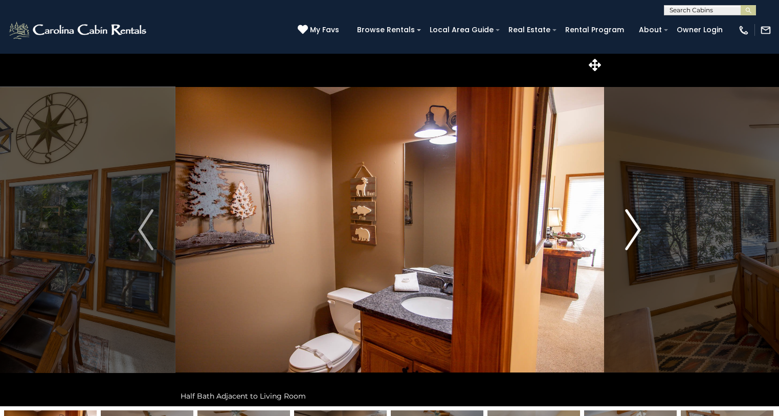
click at [638, 222] on img "Next" at bounding box center [632, 229] width 15 height 41
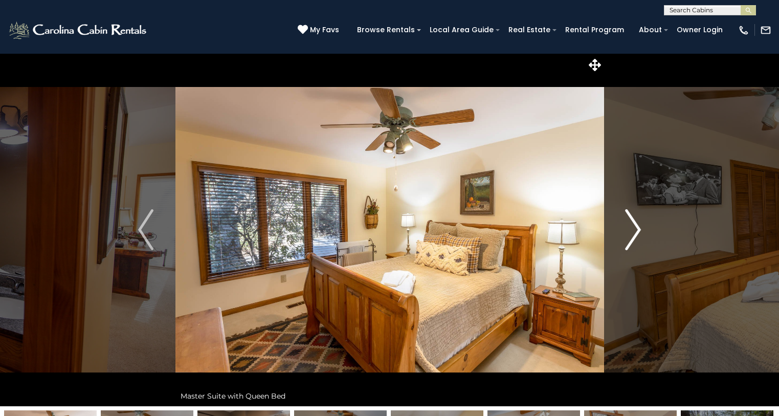
click at [638, 222] on img "Next" at bounding box center [632, 229] width 15 height 41
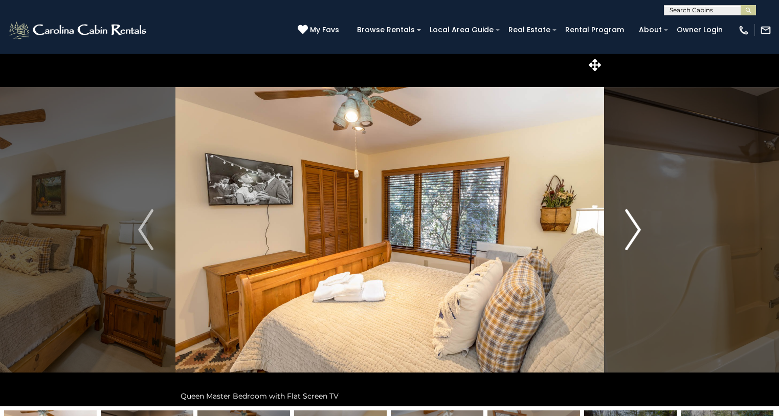
click at [638, 222] on img "Next" at bounding box center [632, 229] width 15 height 41
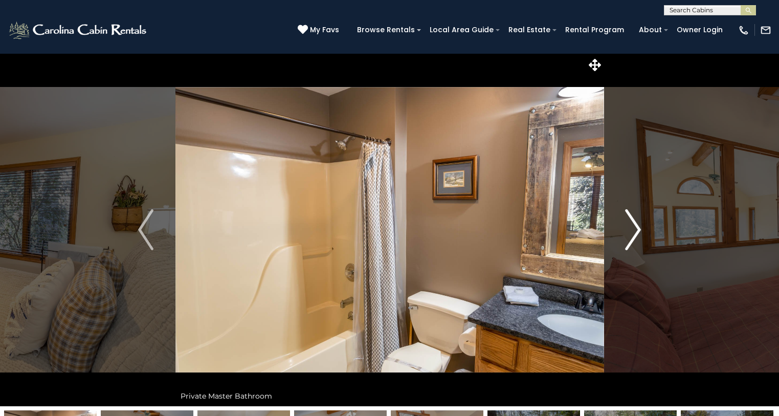
click at [638, 222] on img "Next" at bounding box center [632, 229] width 15 height 41
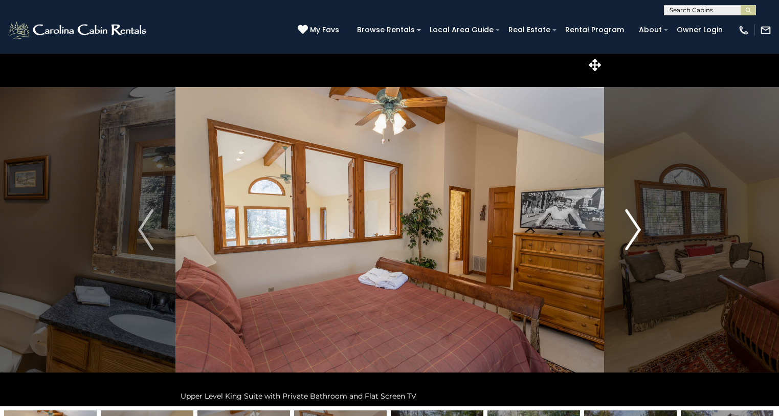
click at [638, 222] on img "Next" at bounding box center [632, 229] width 15 height 41
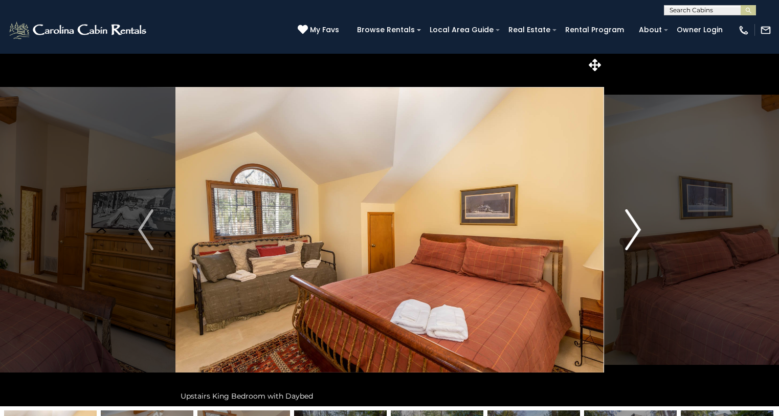
click at [638, 222] on img "Next" at bounding box center [632, 229] width 15 height 41
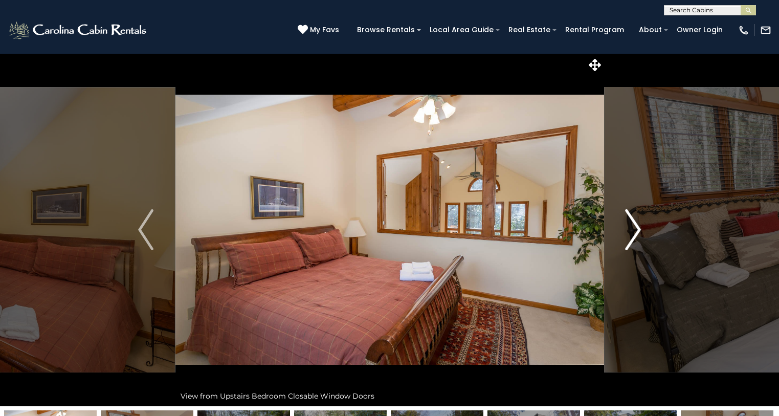
click at [638, 222] on img "Next" at bounding box center [632, 229] width 15 height 41
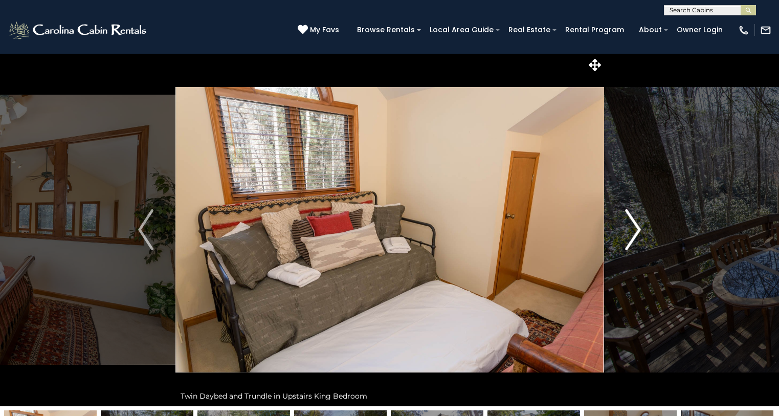
click at [638, 222] on img "Next" at bounding box center [632, 229] width 15 height 41
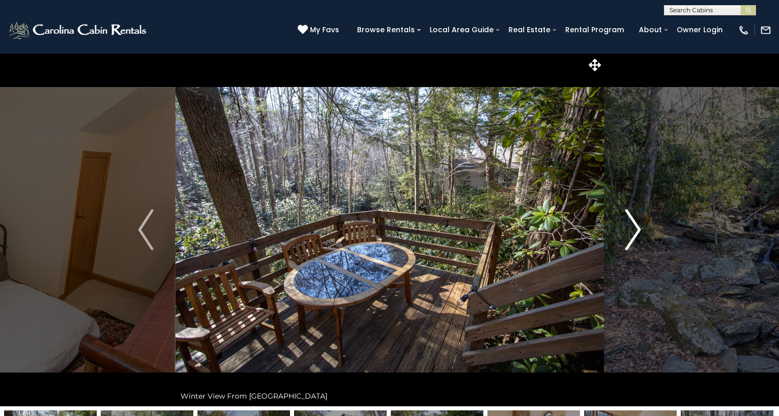
click at [638, 222] on img "Next" at bounding box center [632, 229] width 15 height 41
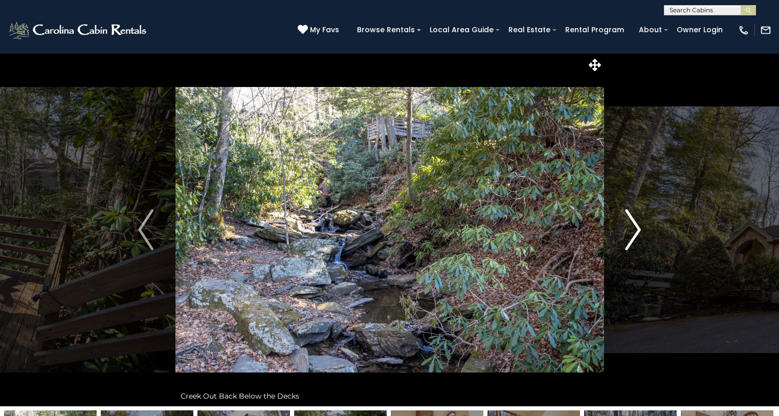
click at [638, 222] on img "Next" at bounding box center [632, 229] width 15 height 41
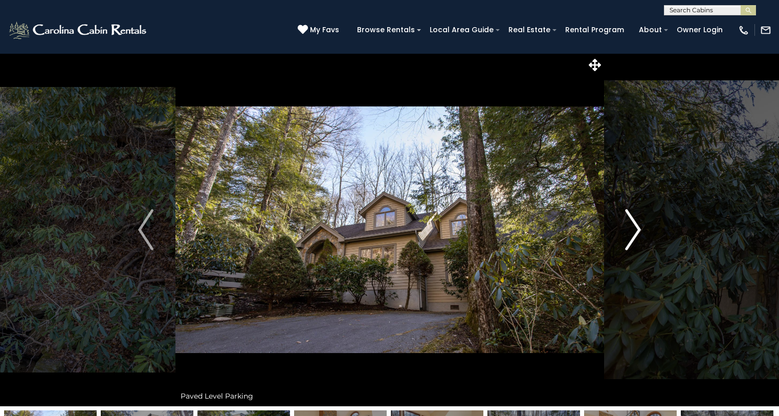
click at [638, 222] on img "Next" at bounding box center [632, 229] width 15 height 41
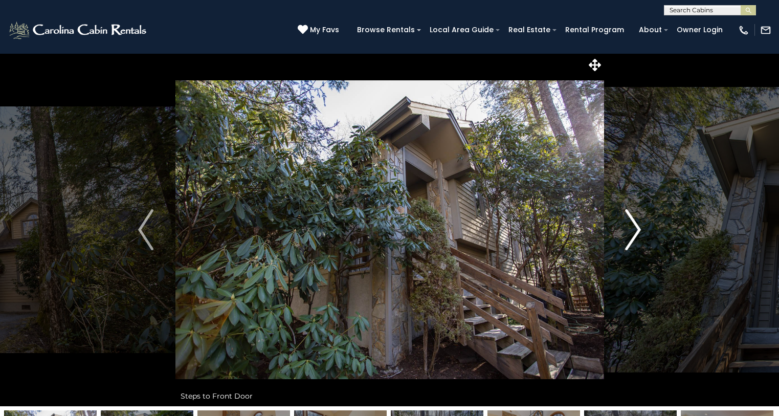
click at [638, 222] on img "Next" at bounding box center [632, 229] width 15 height 41
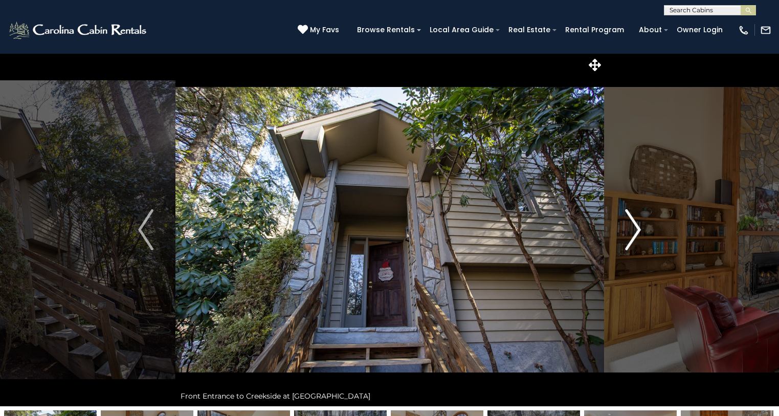
click at [638, 222] on img "Next" at bounding box center [632, 229] width 15 height 41
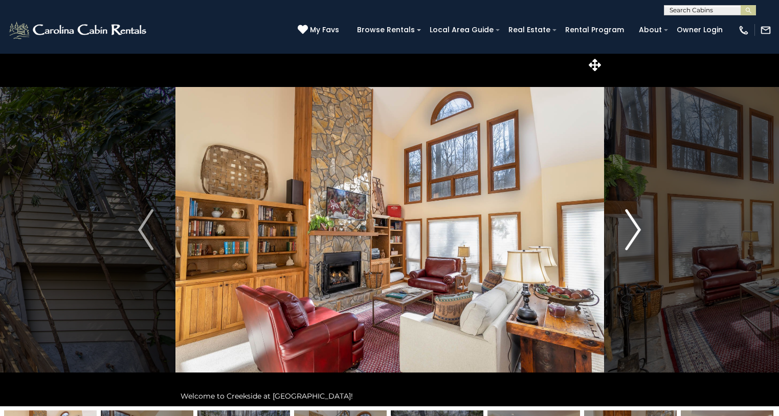
click at [638, 222] on img "Next" at bounding box center [632, 229] width 15 height 41
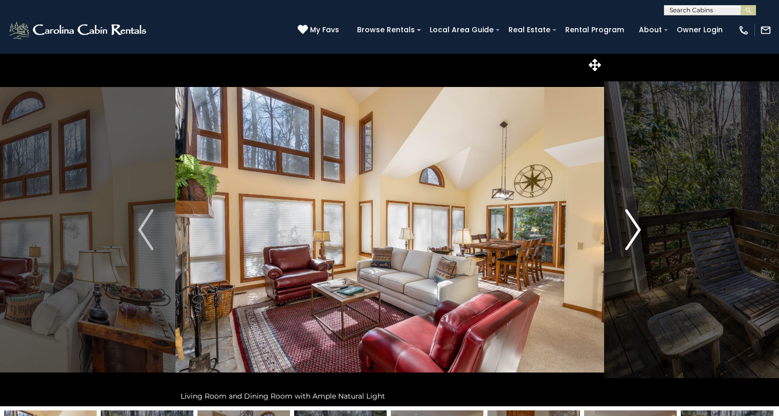
click at [638, 222] on img "Next" at bounding box center [632, 229] width 15 height 41
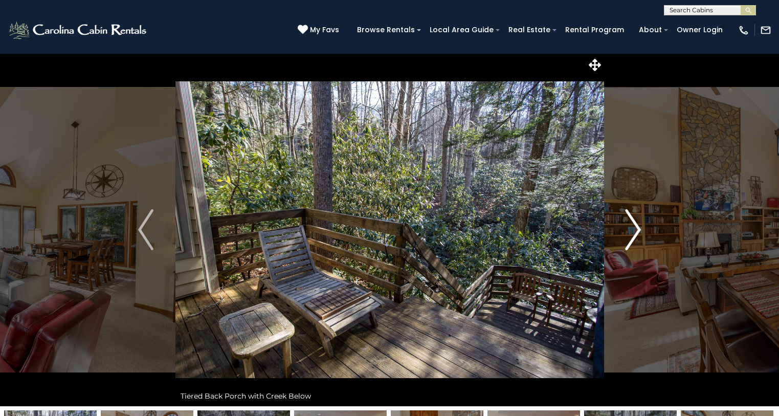
click at [638, 222] on img "Next" at bounding box center [632, 229] width 15 height 41
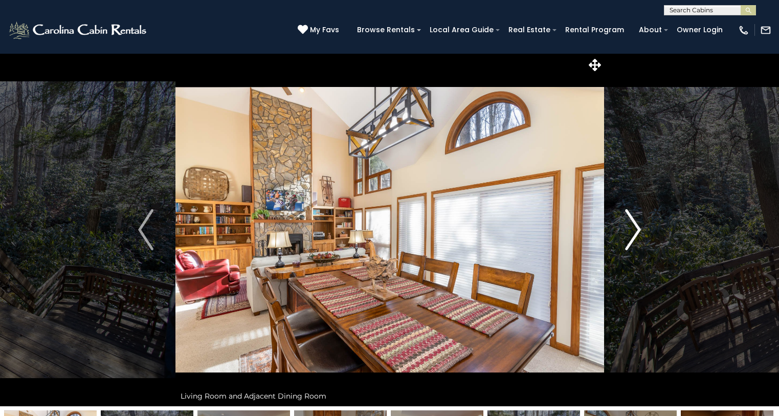
click at [638, 222] on img "Next" at bounding box center [632, 229] width 15 height 41
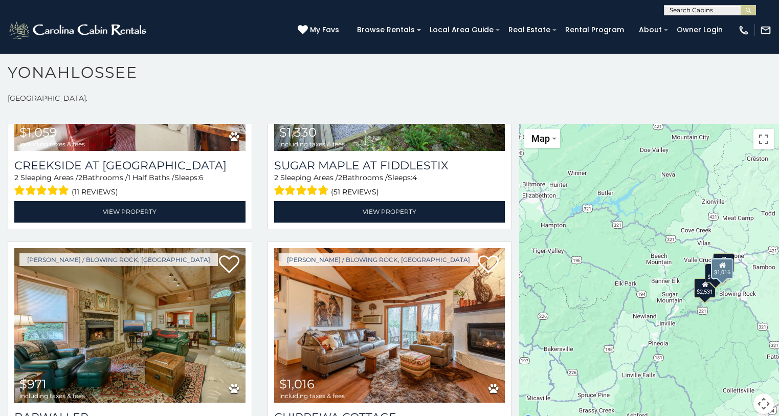
scroll to position [255, 0]
